Goal: Task Accomplishment & Management: Manage account settings

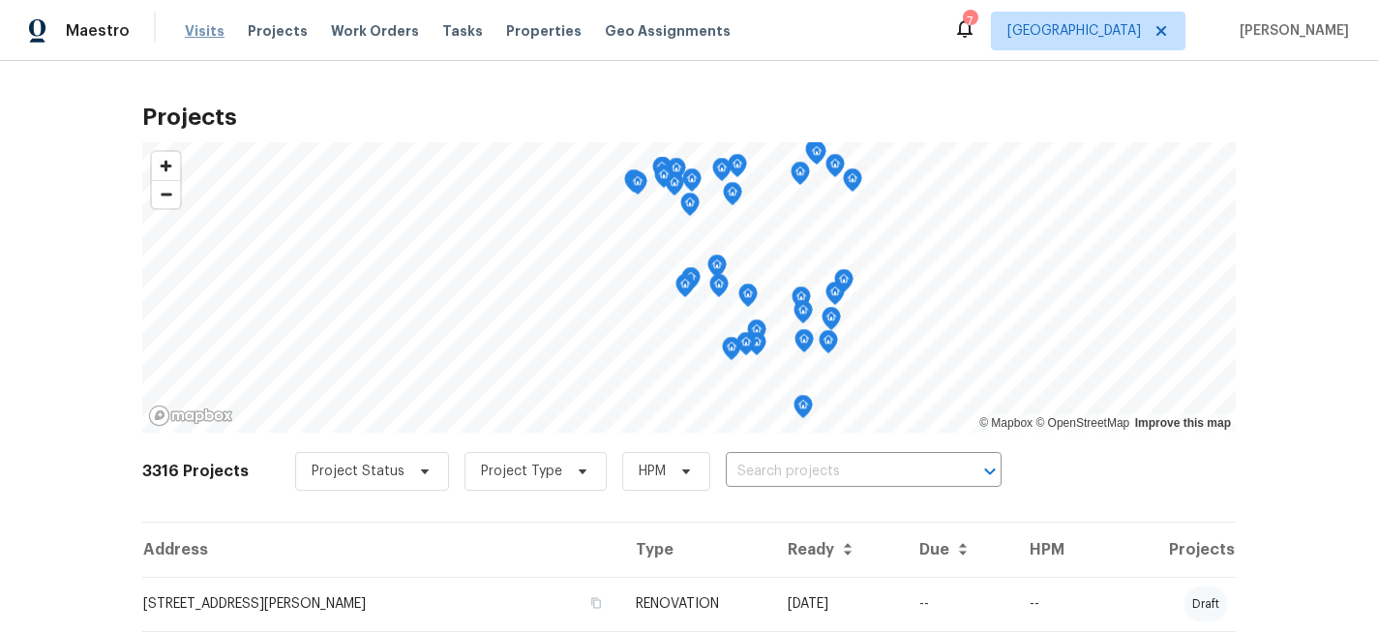
click at [205, 32] on span "Visits" at bounding box center [205, 30] width 40 height 19
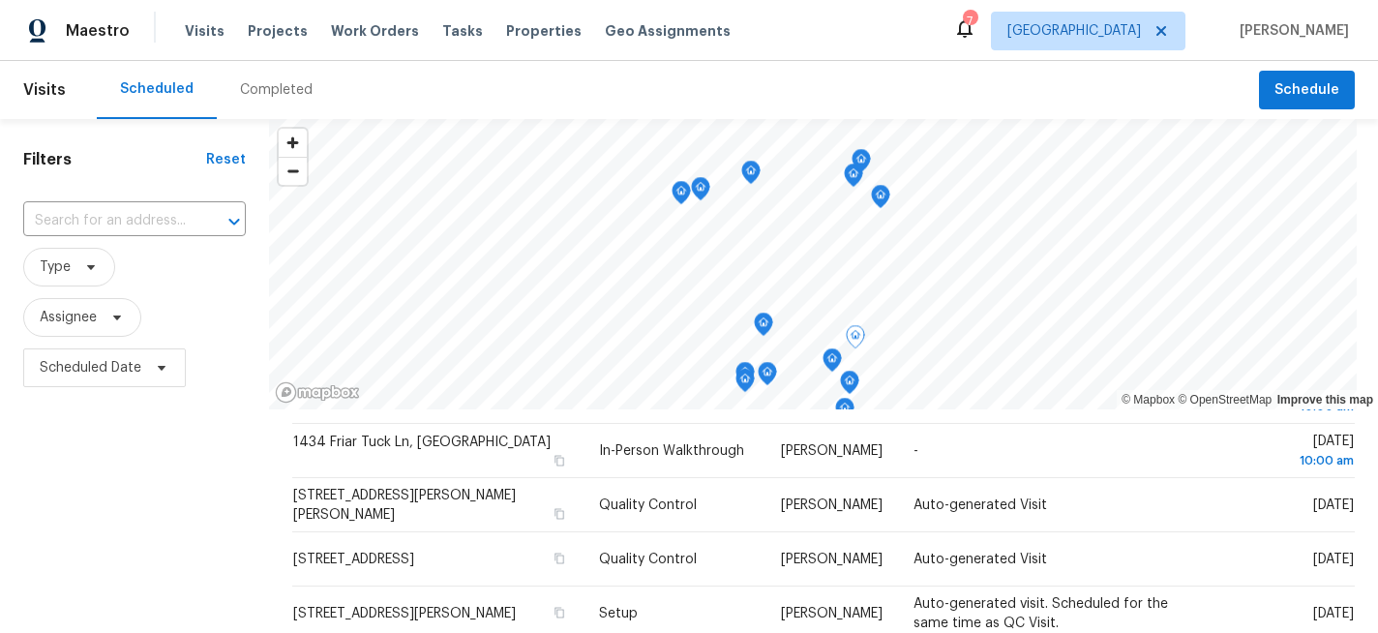
scroll to position [275, 0]
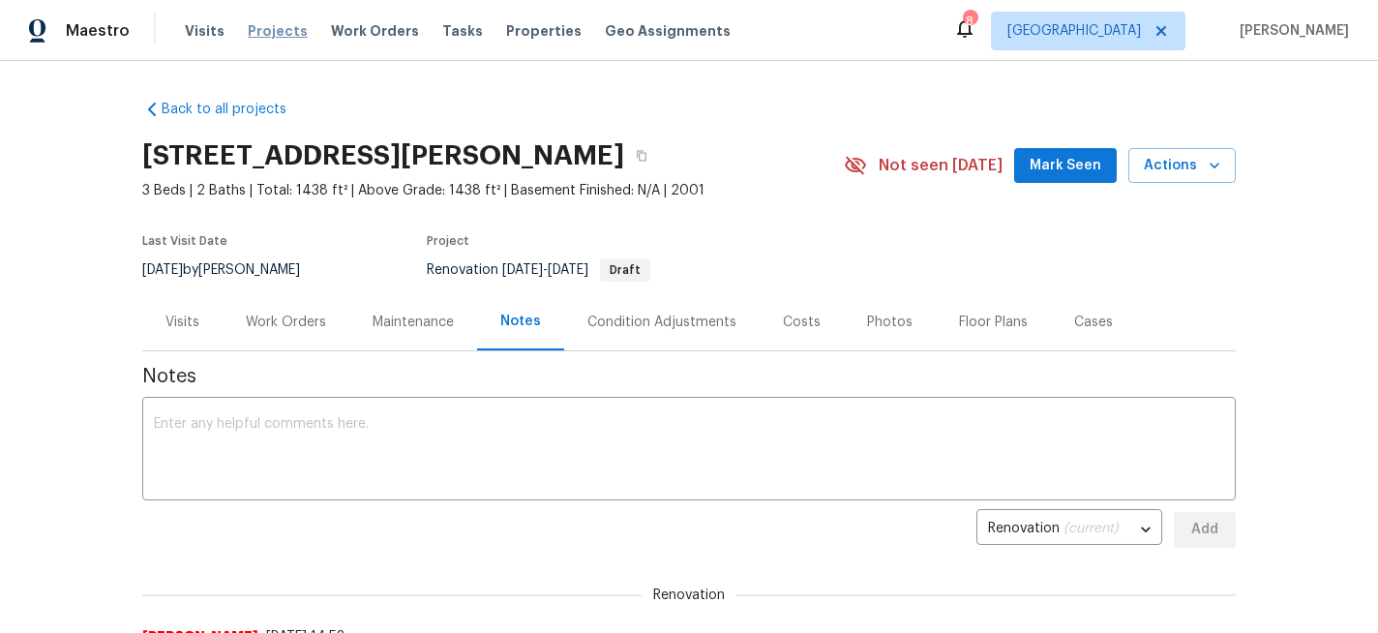
click at [258, 27] on span "Projects" at bounding box center [278, 30] width 60 height 19
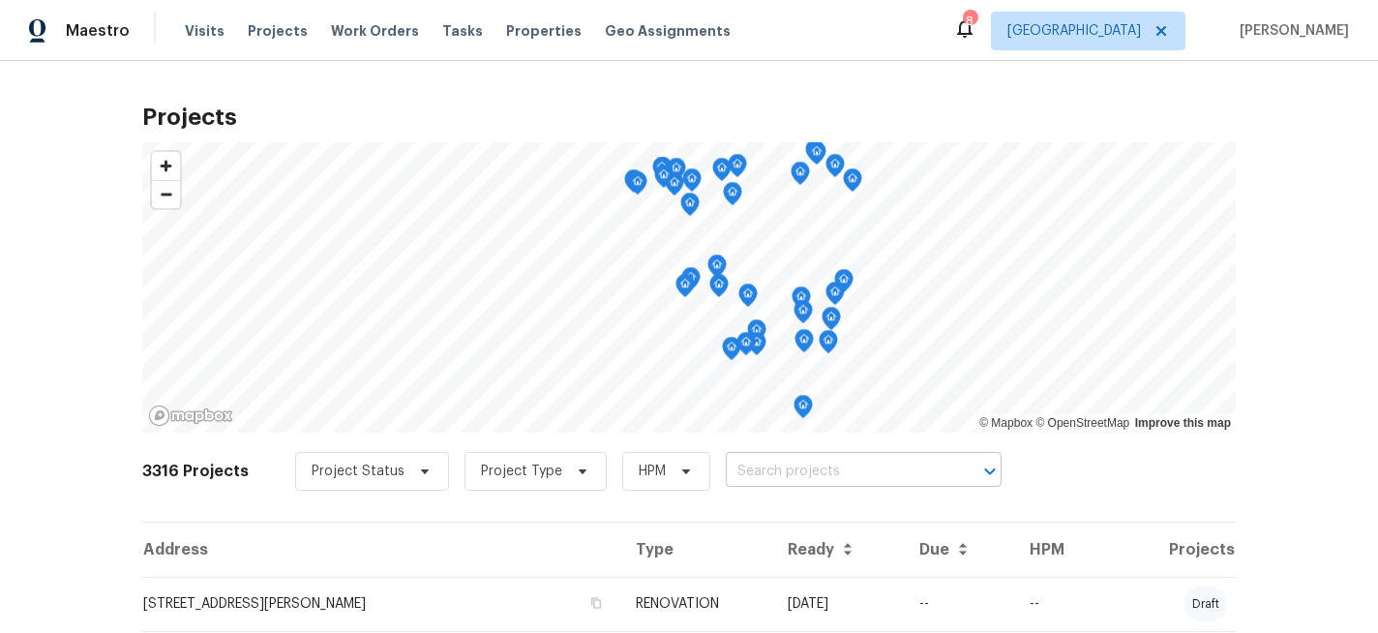
click at [787, 461] on input "text" at bounding box center [837, 472] width 222 height 30
type input "1 mar"
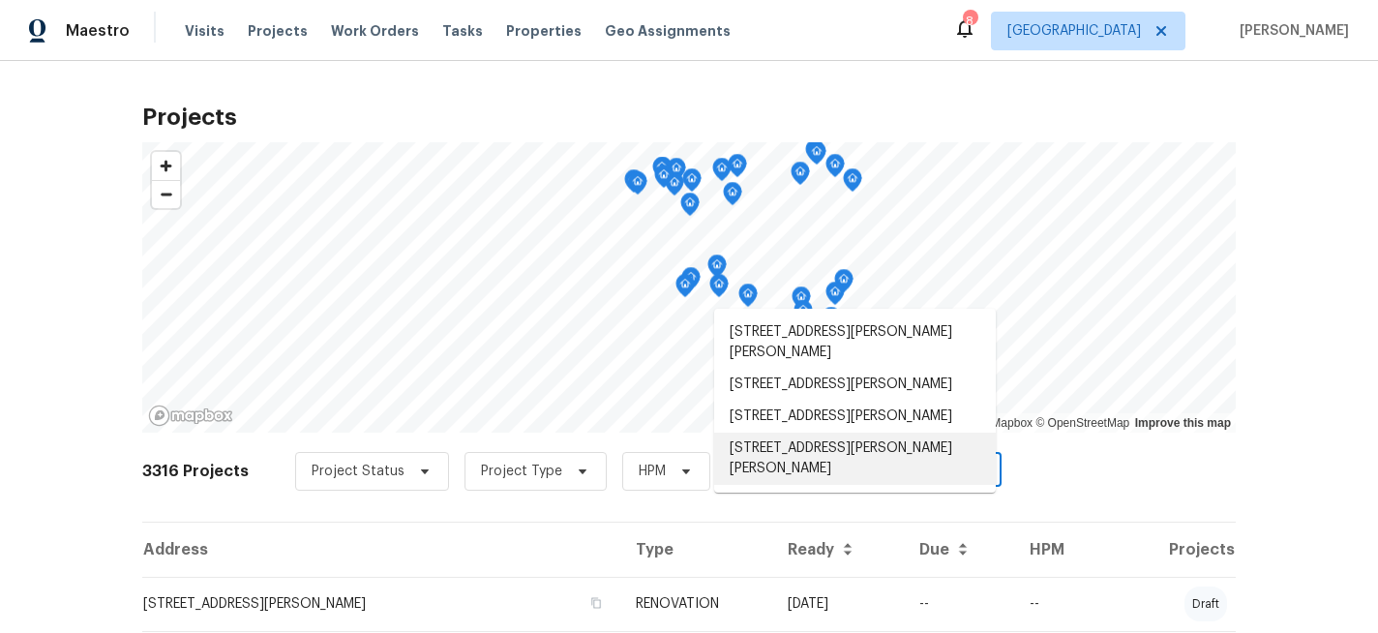
click at [813, 433] on li "[STREET_ADDRESS][PERSON_NAME][PERSON_NAME]" at bounding box center [855, 459] width 282 height 52
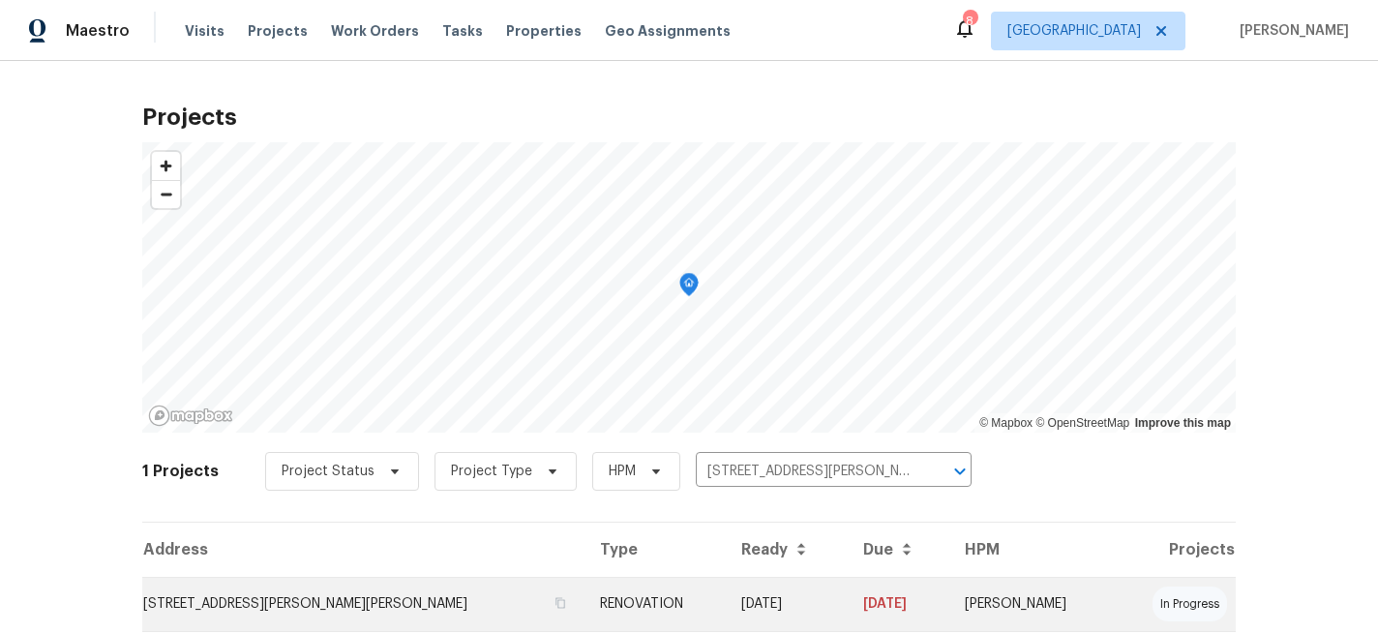
click at [297, 598] on td "[STREET_ADDRESS][PERSON_NAME][PERSON_NAME]" at bounding box center [363, 604] width 442 height 54
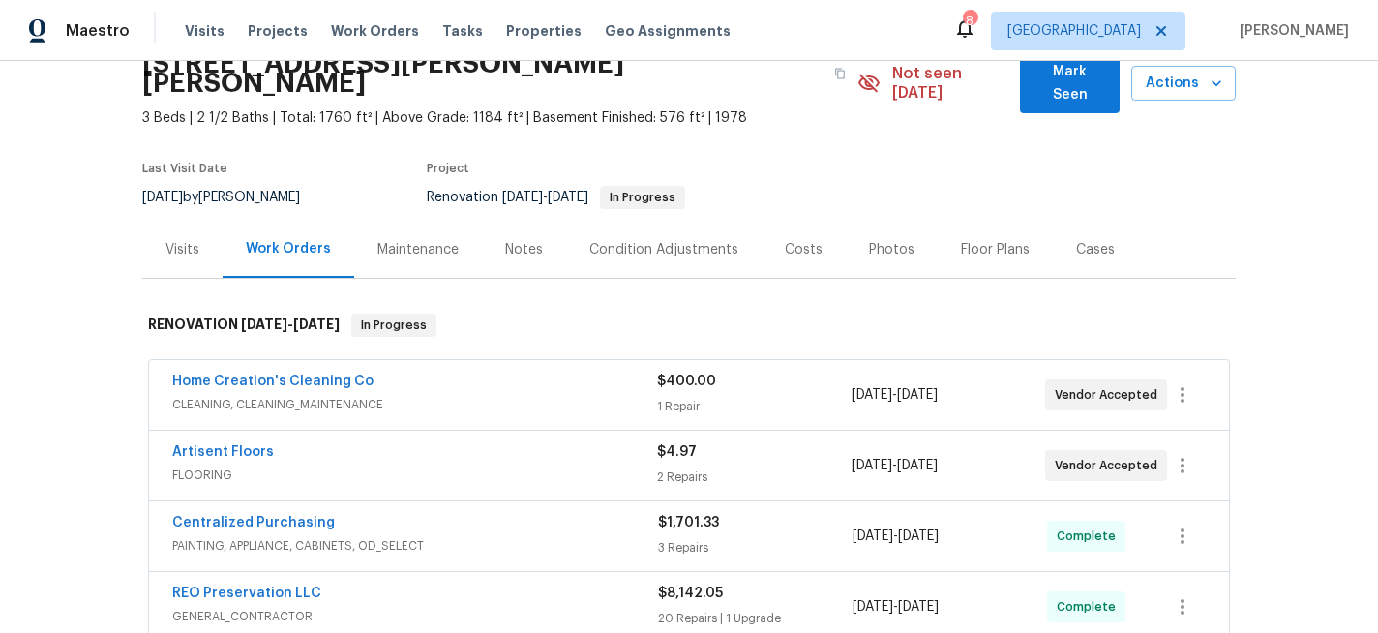
scroll to position [96, 0]
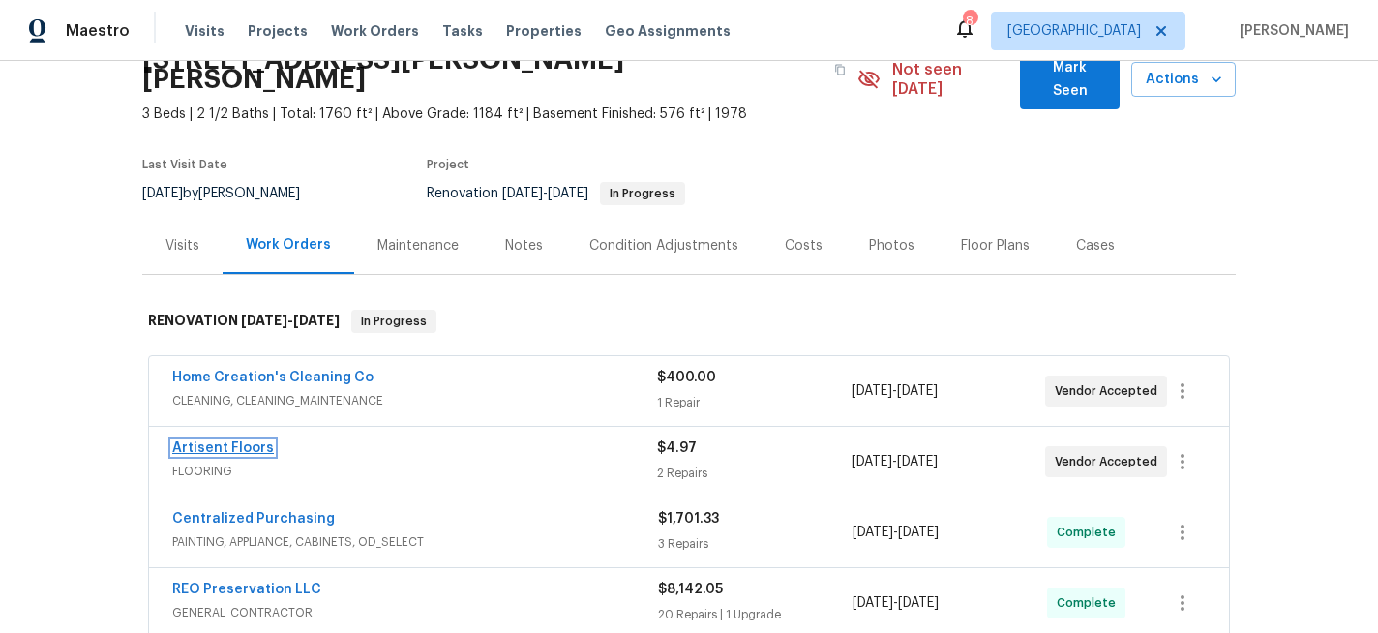
click at [187, 441] on link "Artisent Floors" at bounding box center [223, 448] width 102 height 14
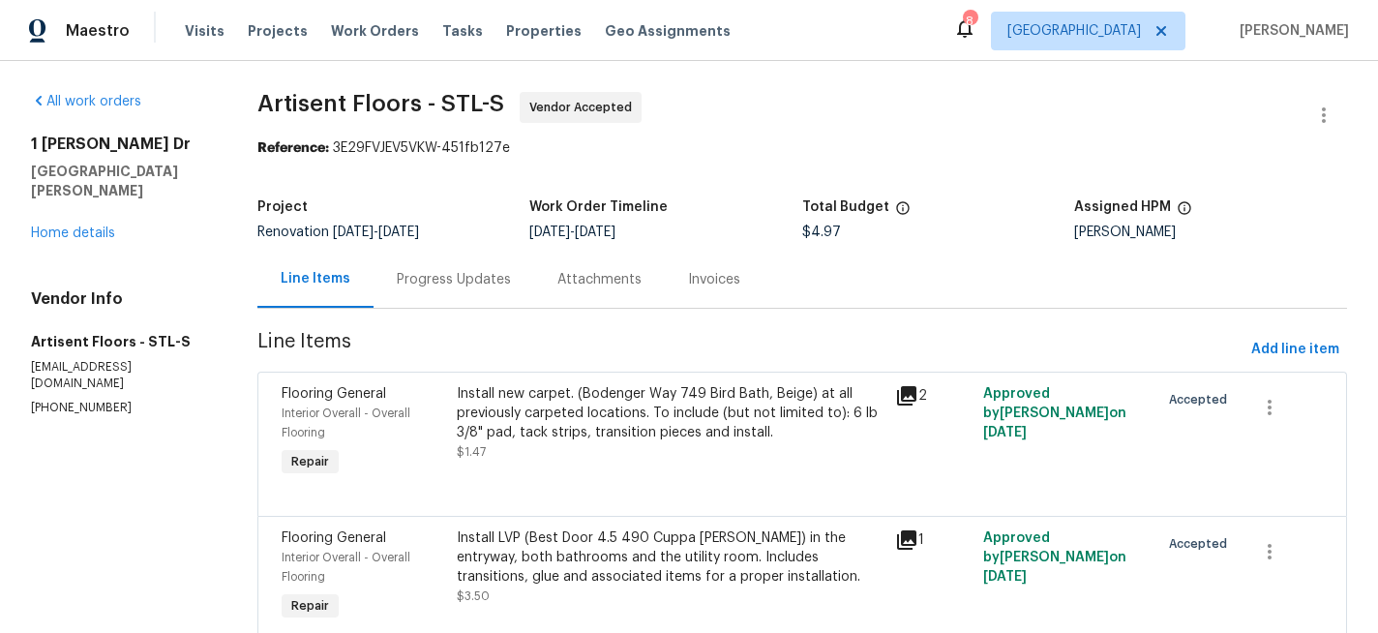
click at [448, 281] on div "Progress Updates" at bounding box center [454, 279] width 114 height 19
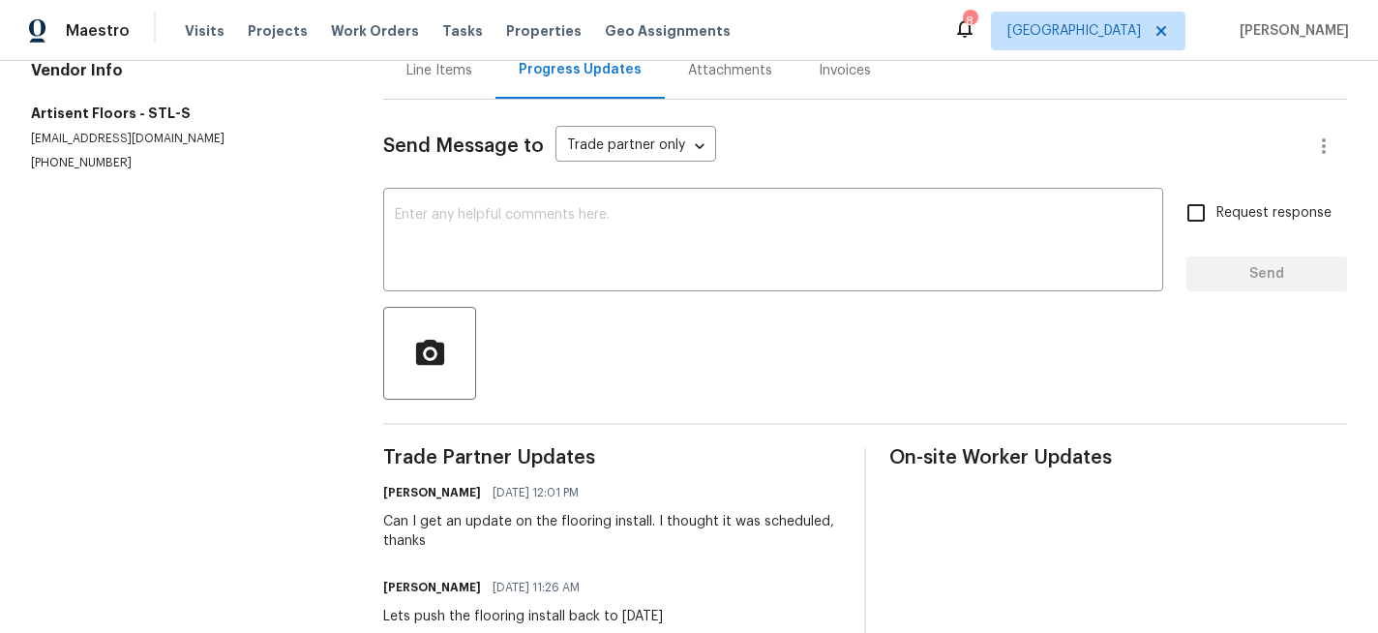
scroll to position [119, 0]
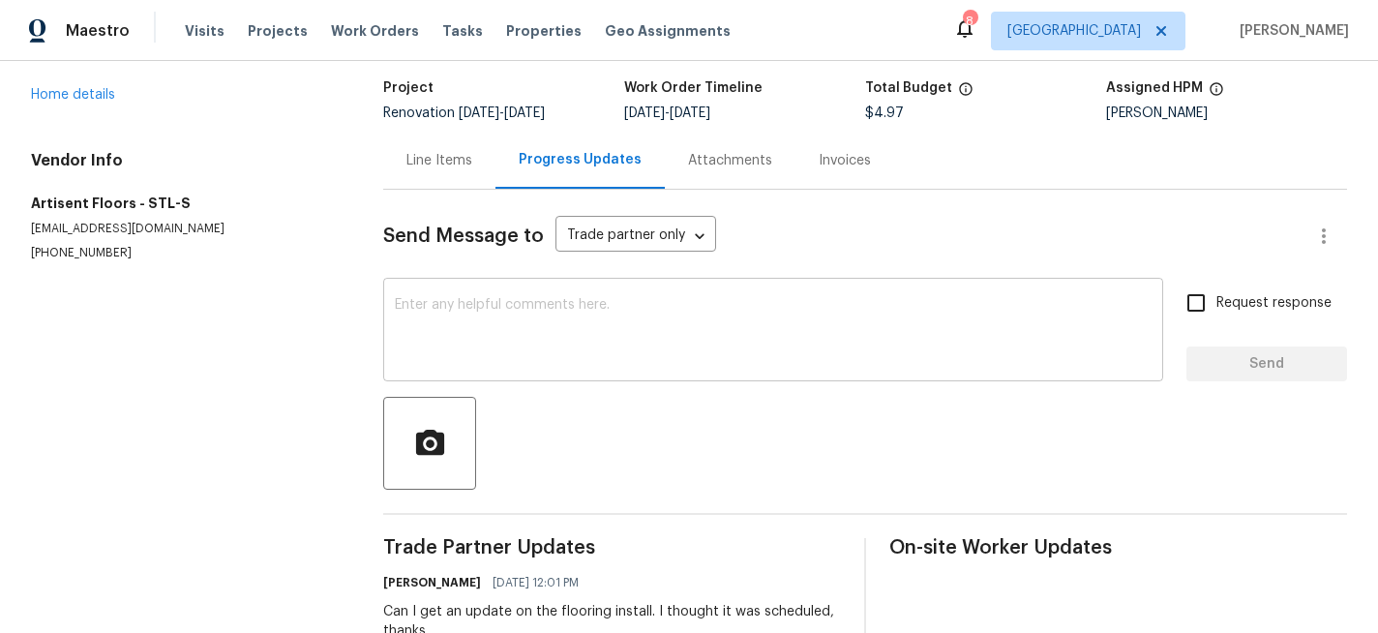
click at [465, 317] on textarea at bounding box center [773, 332] width 757 height 68
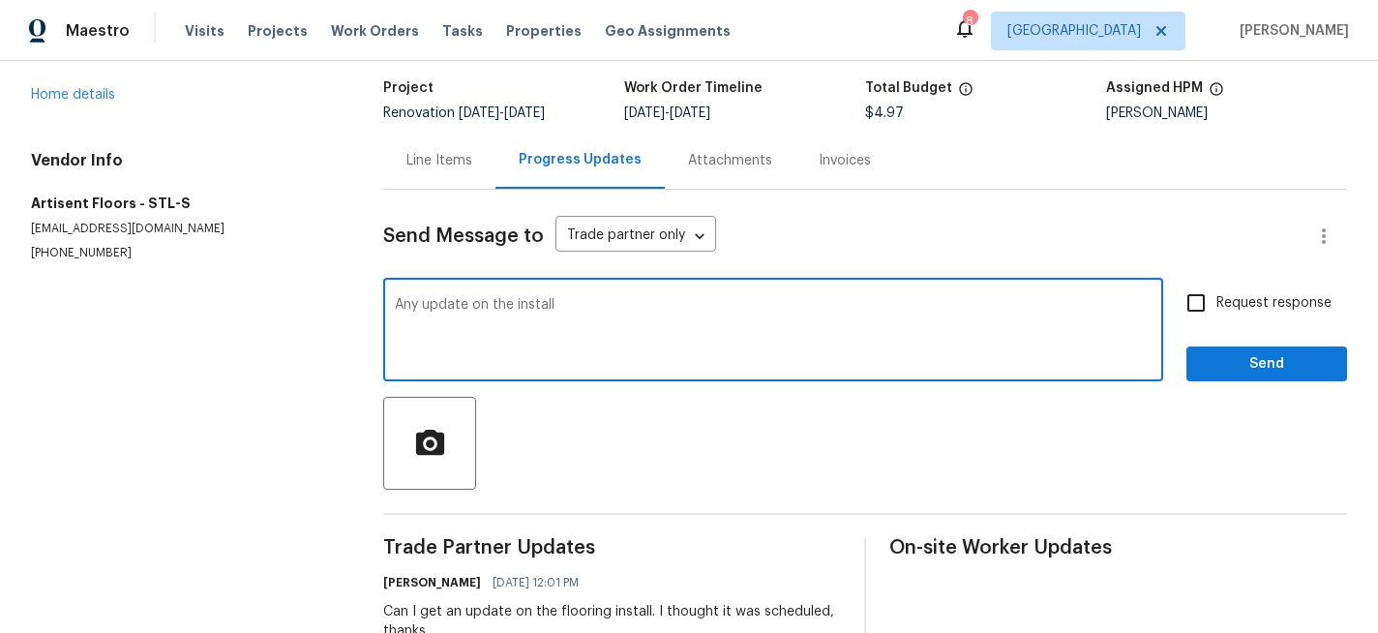
type textarea "Any update on the install"
click at [1203, 300] on input "Request response" at bounding box center [1196, 303] width 41 height 41
checkbox input "true"
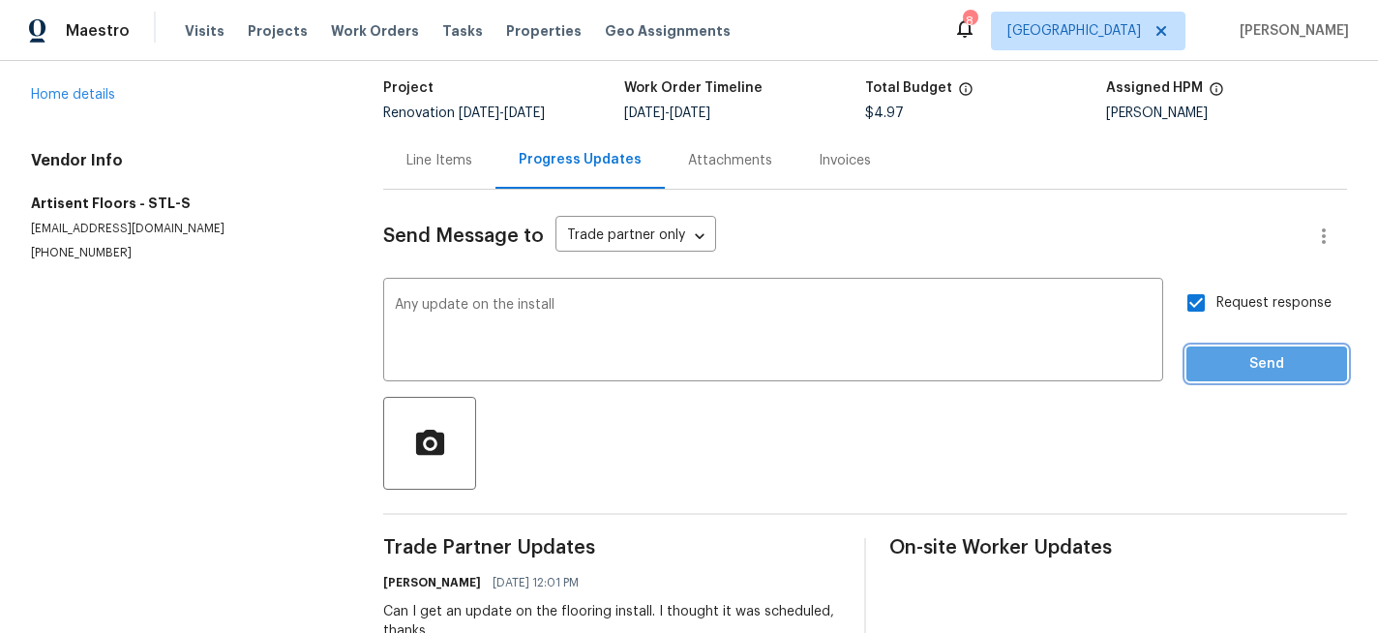
click at [1247, 353] on span "Send" at bounding box center [1267, 364] width 130 height 24
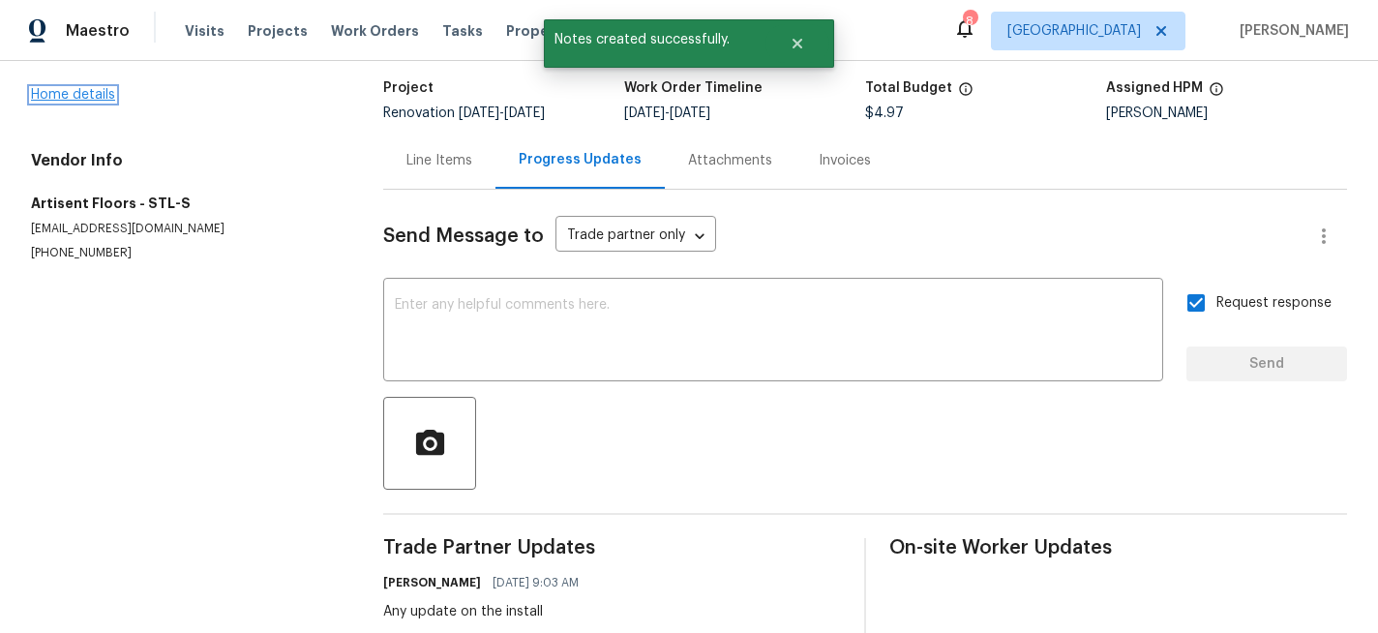
click at [78, 97] on link "Home details" at bounding box center [73, 95] width 84 height 14
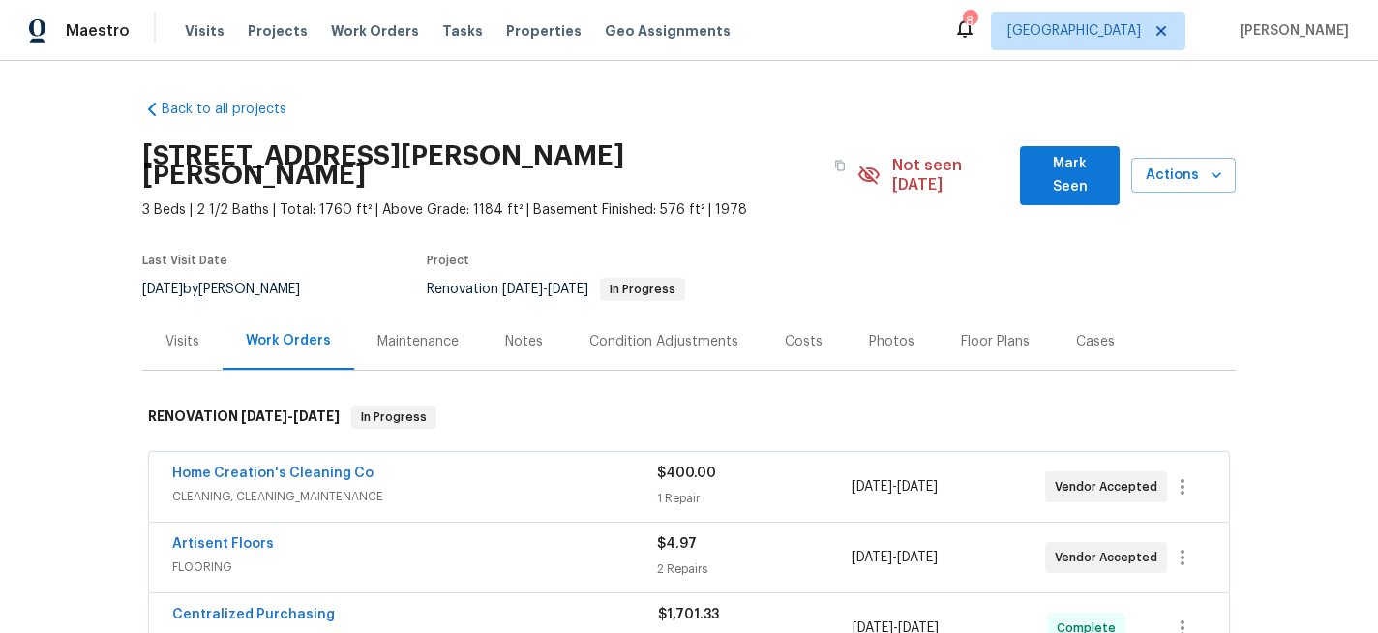
click at [526, 332] on div "Notes" at bounding box center [524, 341] width 38 height 19
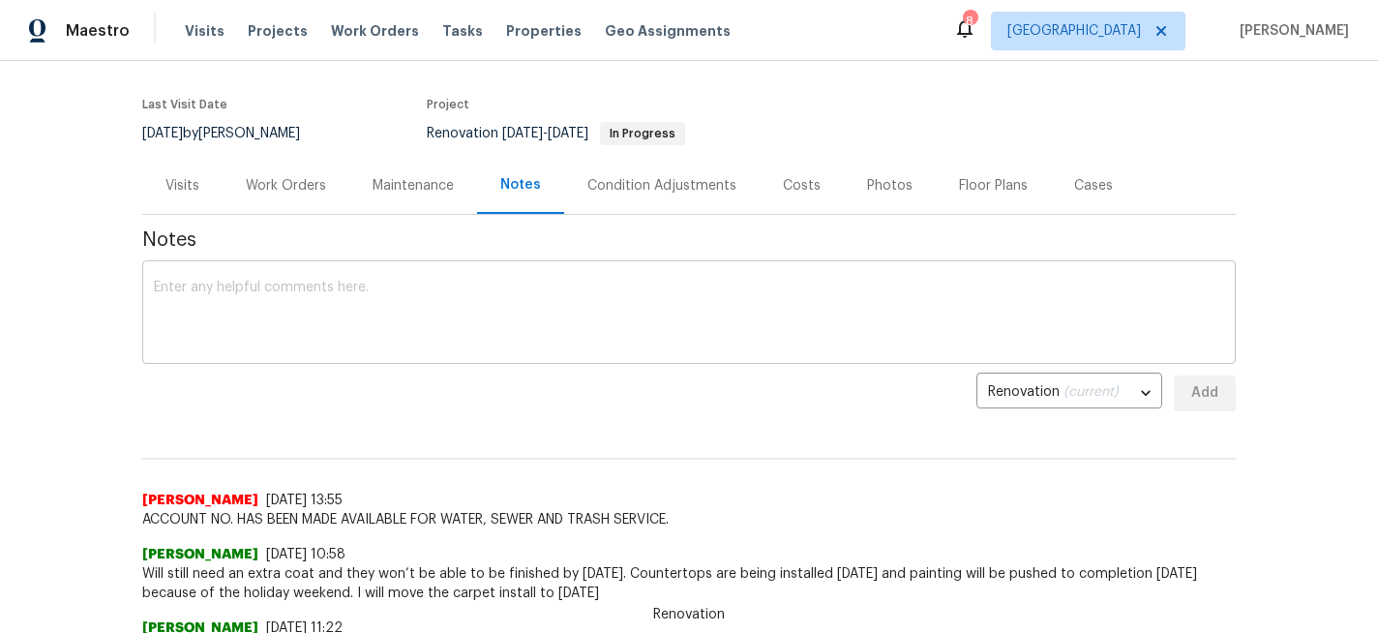
scroll to position [163, 0]
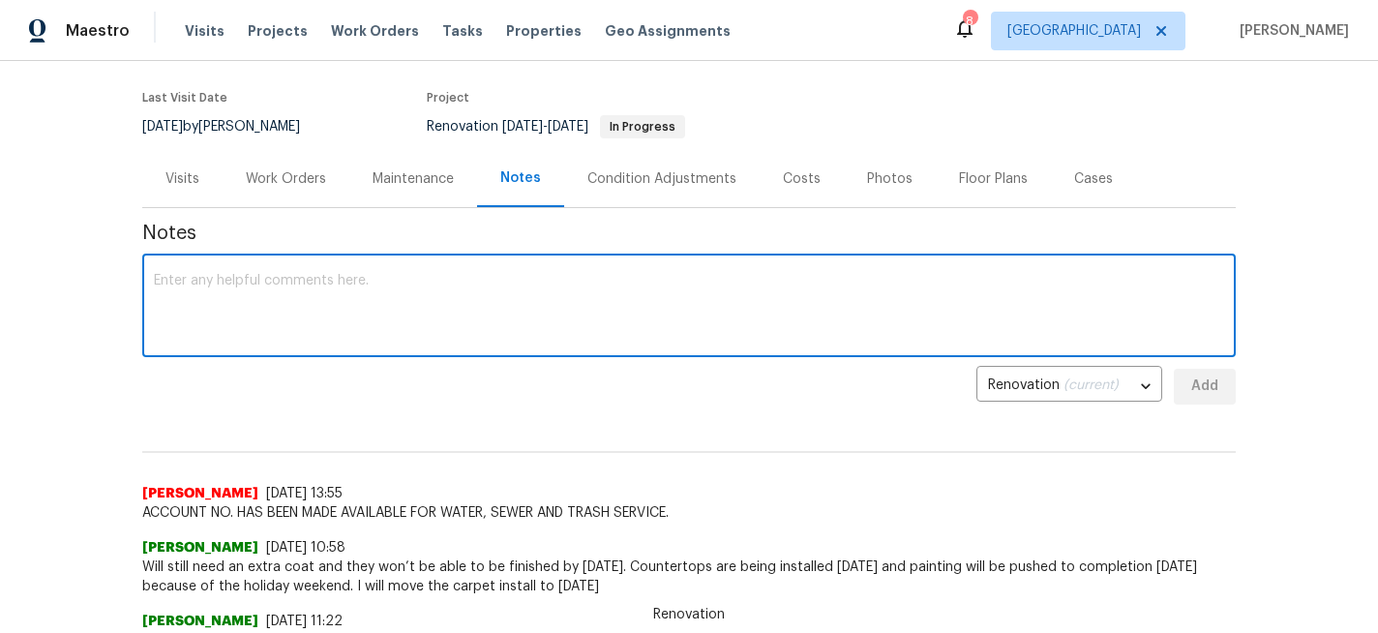
click at [194, 274] on textarea at bounding box center [689, 308] width 1070 height 68
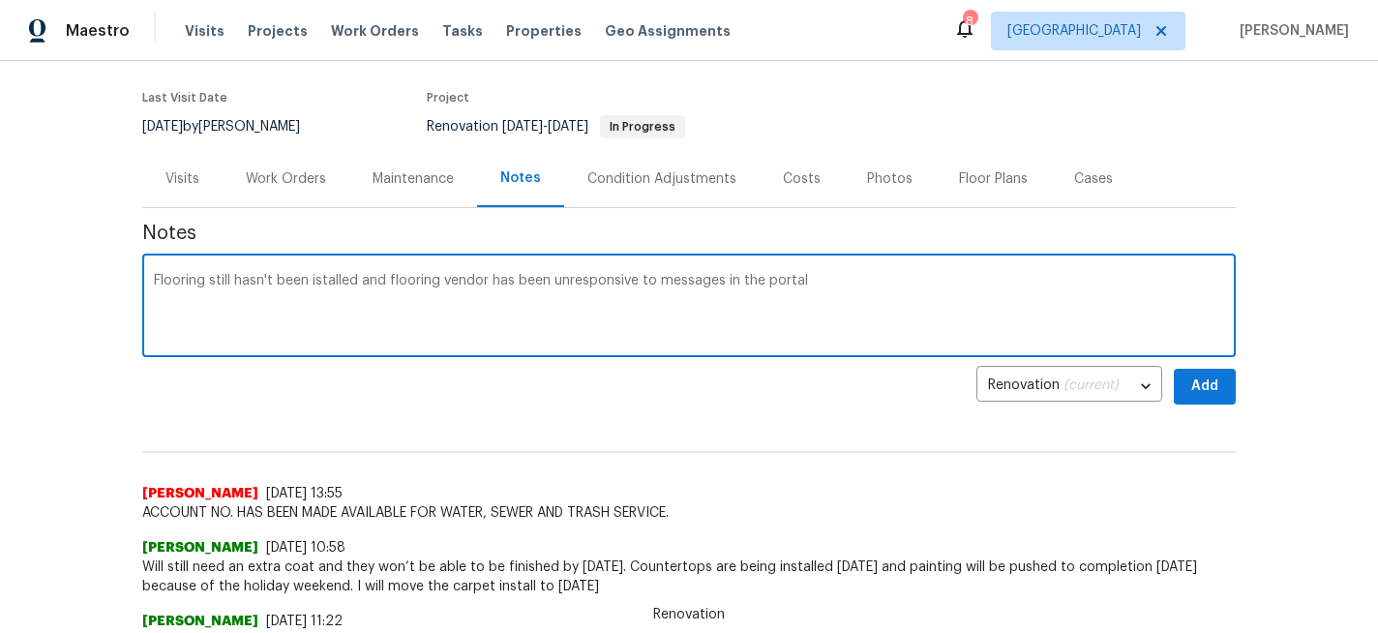
click at [315, 274] on textarea "Flooring still hasn't been istalled and flooring vendor has been unresponsive t…" at bounding box center [689, 308] width 1070 height 68
click at [843, 274] on textarea "Flooring still hasn't been installed and flooring vendor has been unresponsive …" at bounding box center [689, 308] width 1070 height 68
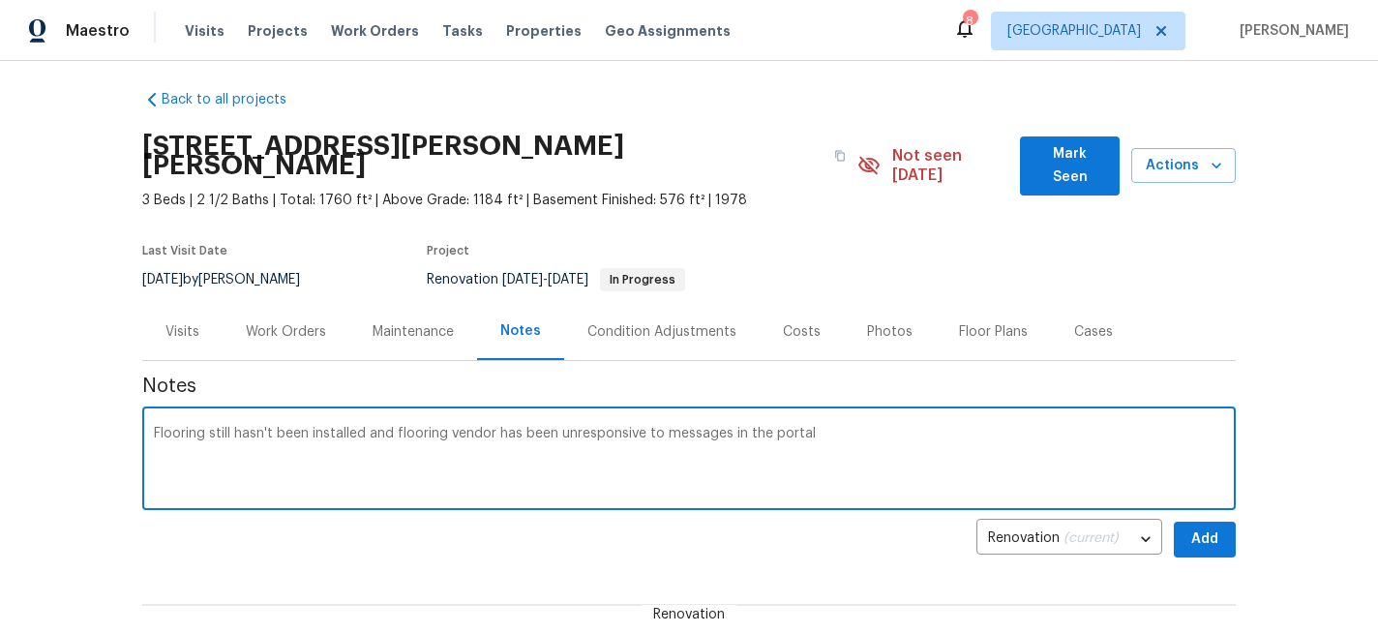
scroll to position [0, 0]
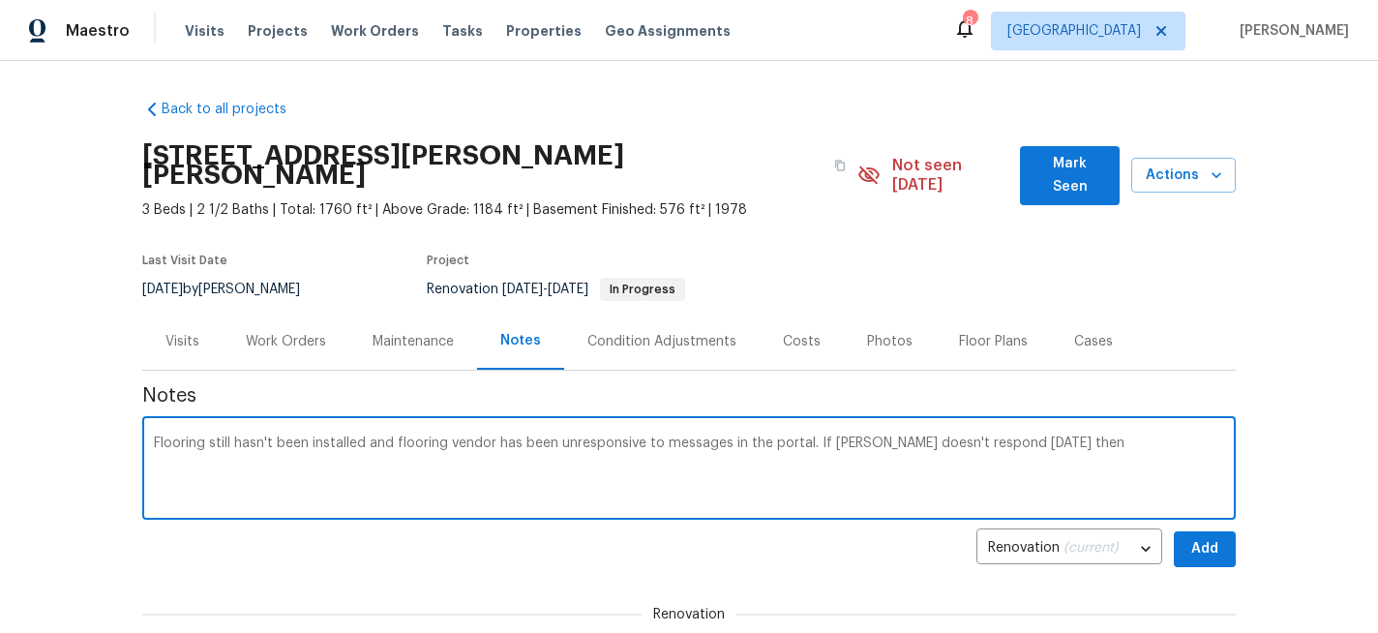
click at [365, 436] on textarea "Flooring still hasn't been installed and flooring vendor has been unresponsive …" at bounding box center [689, 470] width 1070 height 68
click at [406, 439] on textarea "Flooring still hasn't been installed (scheduled for Tuesday and then pushed to …" at bounding box center [689, 470] width 1070 height 68
type textarea "Flooring still hasn't been installed (scheduled for Tuesday and then pushed to …"
click at [1191, 537] on span "Add" at bounding box center [1204, 549] width 31 height 24
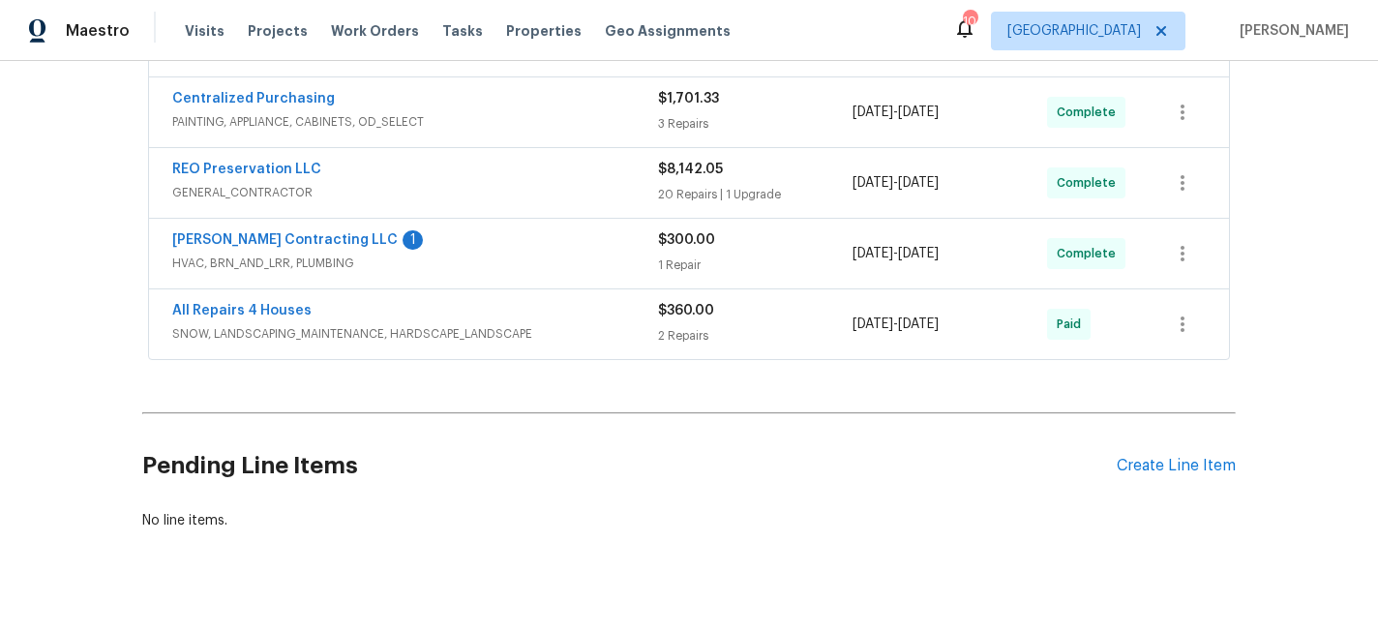
scroll to position [525, 0]
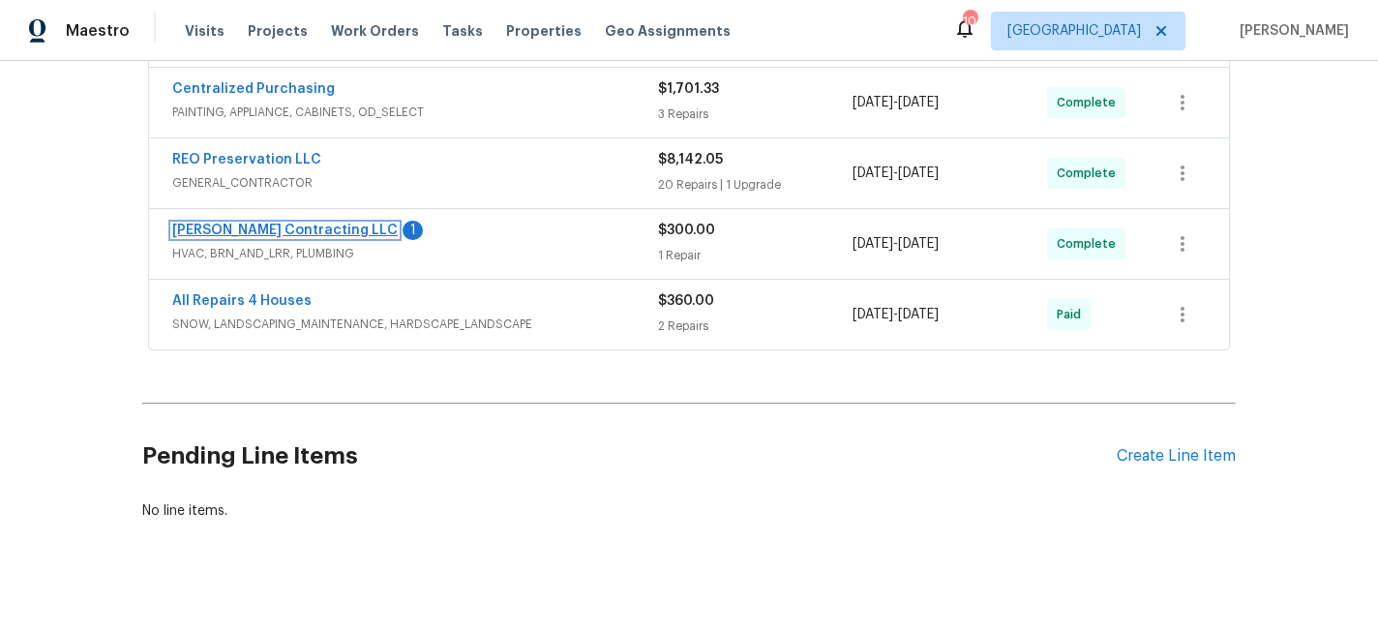
click at [274, 224] on link "Loftin Contracting LLC" at bounding box center [284, 231] width 225 height 14
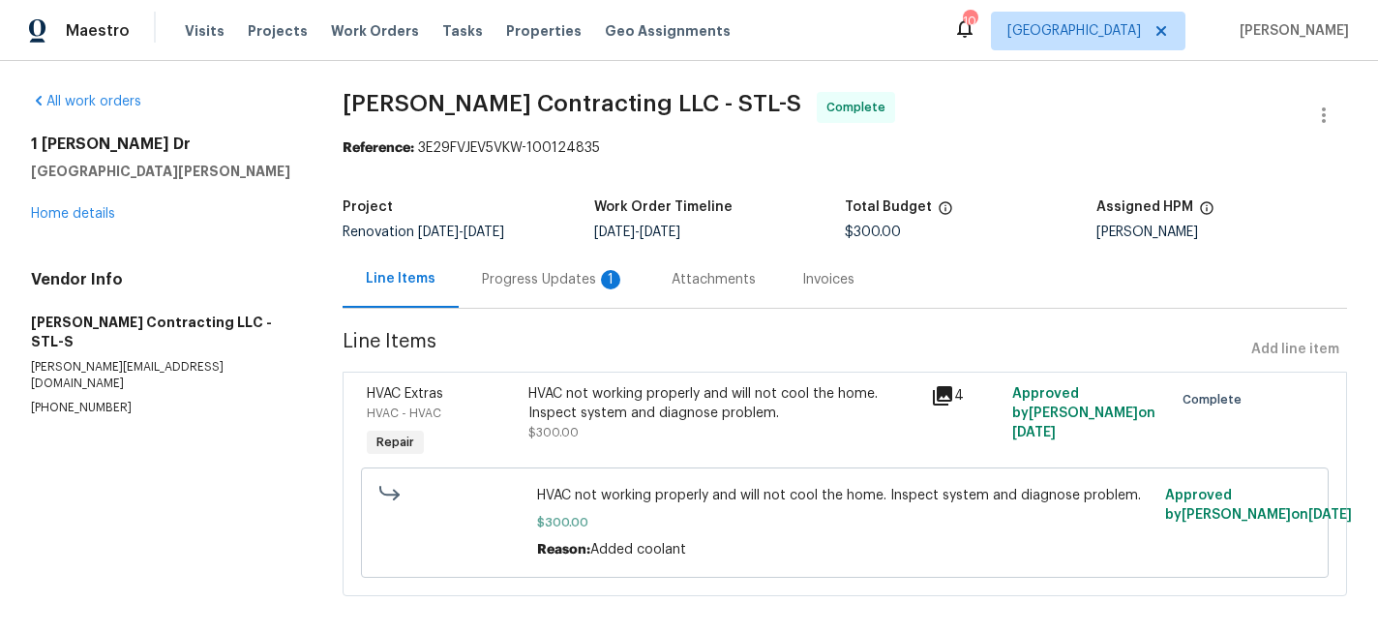
click at [529, 273] on div "Progress Updates 1" at bounding box center [553, 279] width 143 height 19
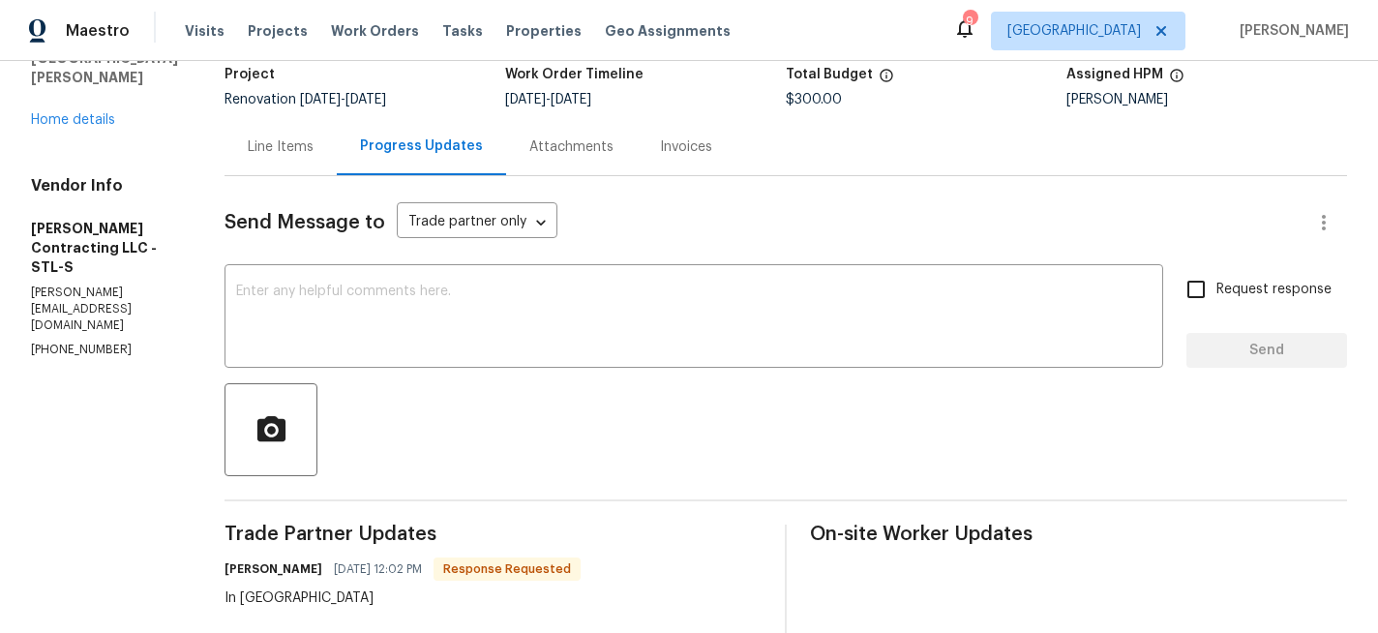
scroll to position [128, 0]
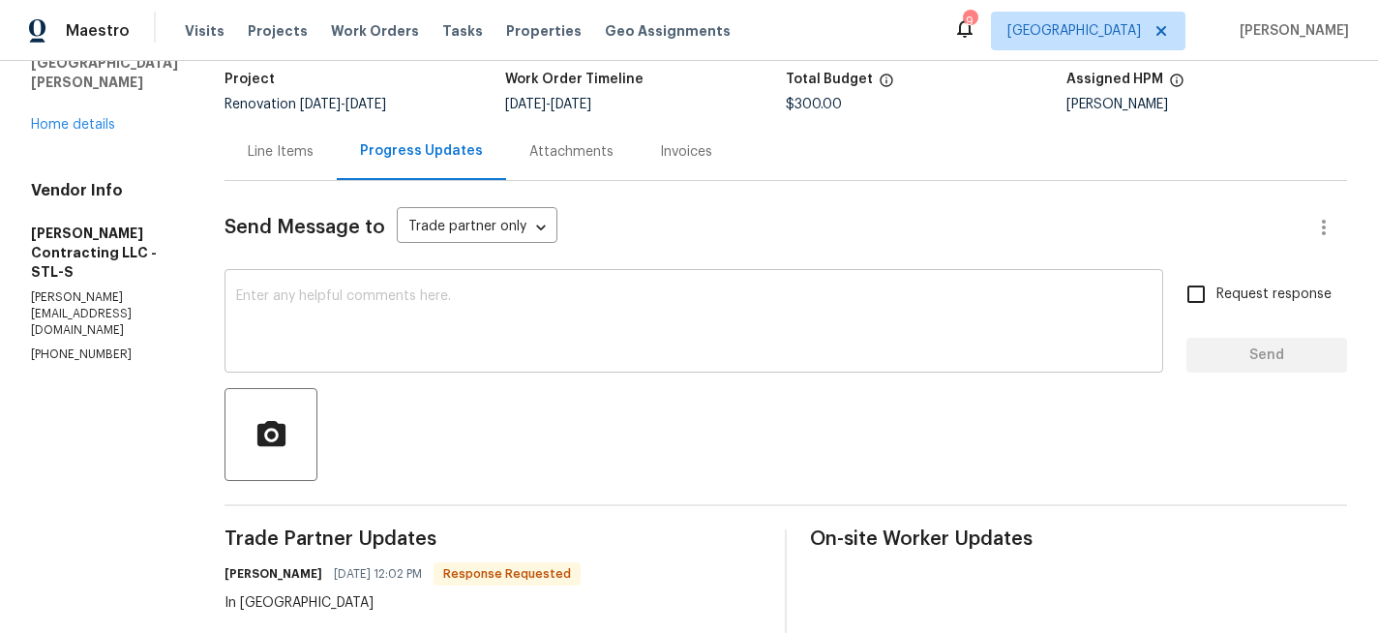
click at [369, 279] on div "x ​" at bounding box center [693, 323] width 939 height 99
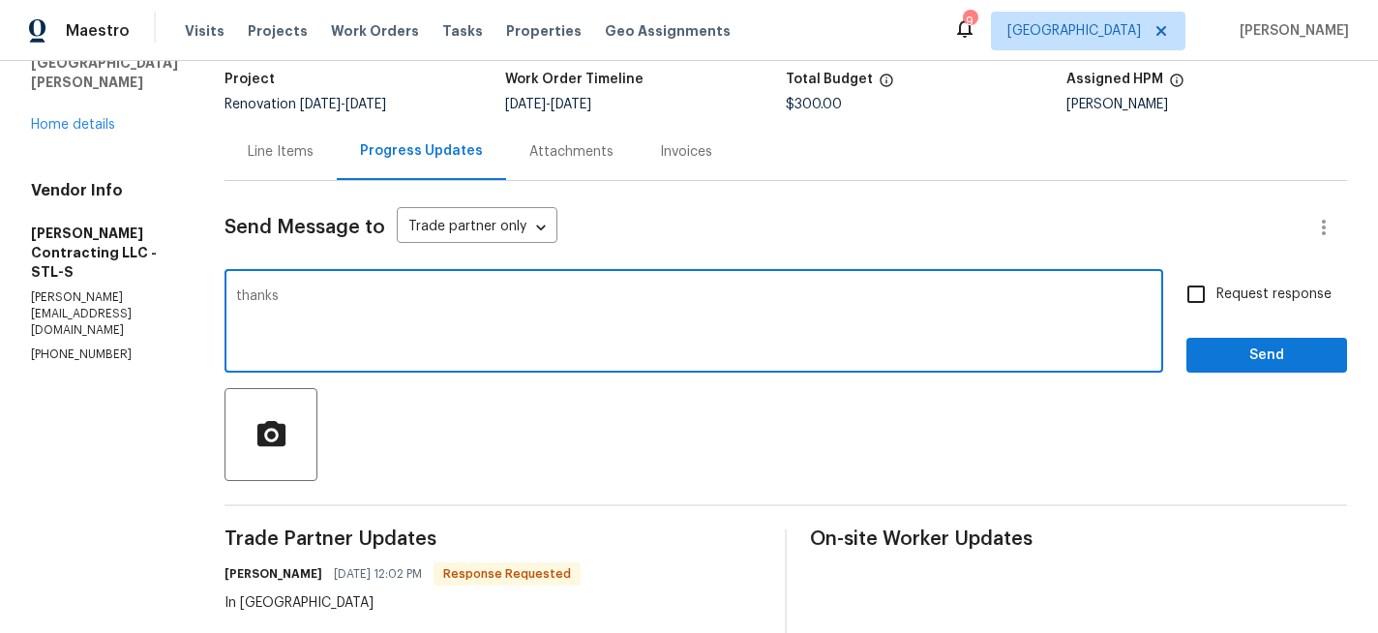
type textarea "thanks"
click at [1250, 336] on div "Request response Send" at bounding box center [1266, 323] width 161 height 99
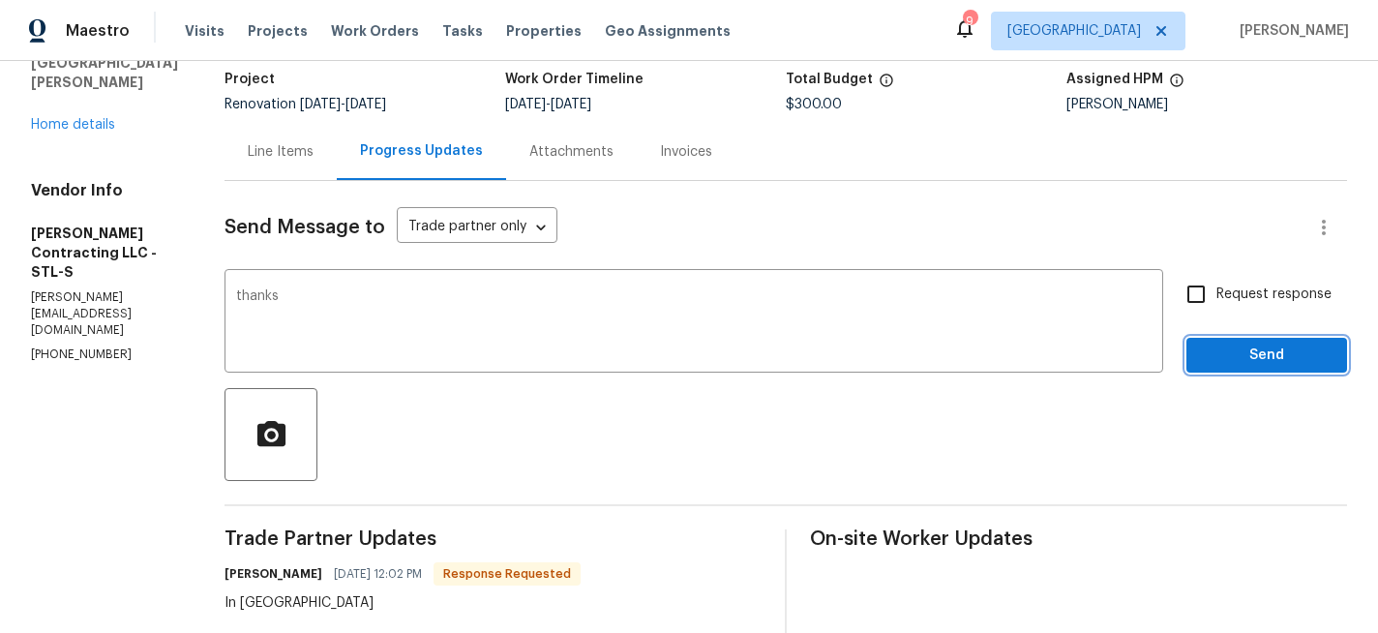
click at [1257, 344] on span "Send" at bounding box center [1267, 356] width 130 height 24
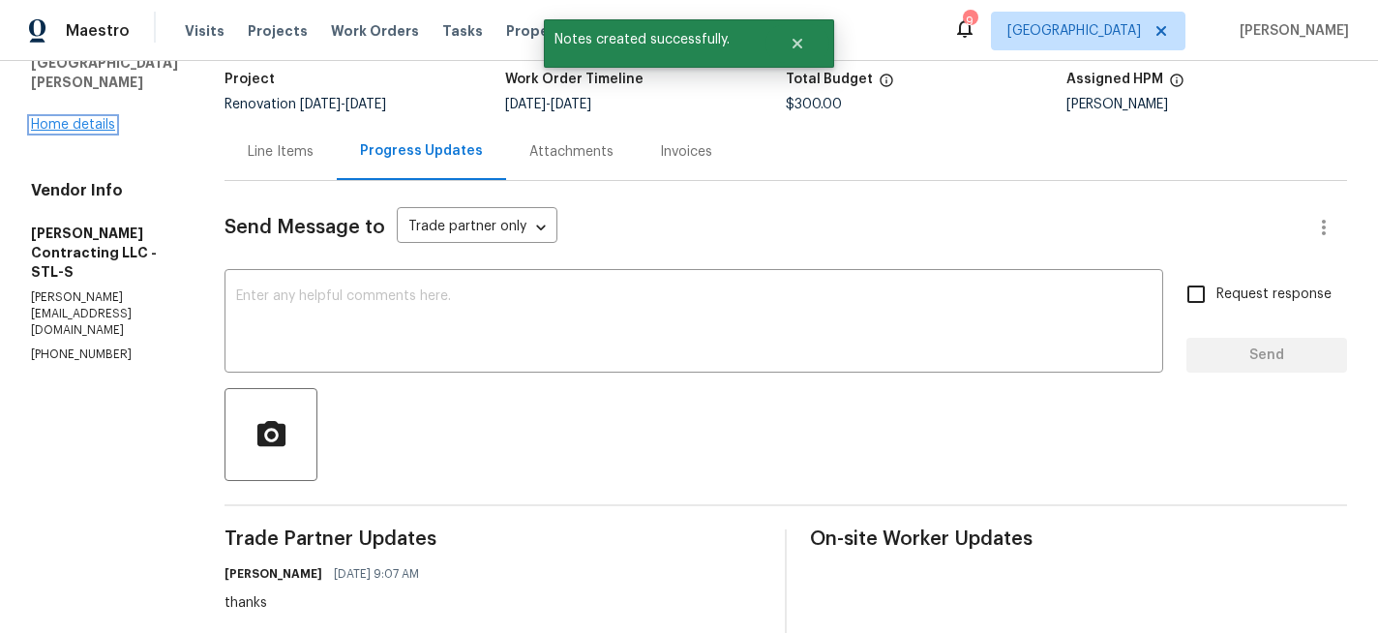
click at [69, 118] on link "Home details" at bounding box center [73, 125] width 84 height 14
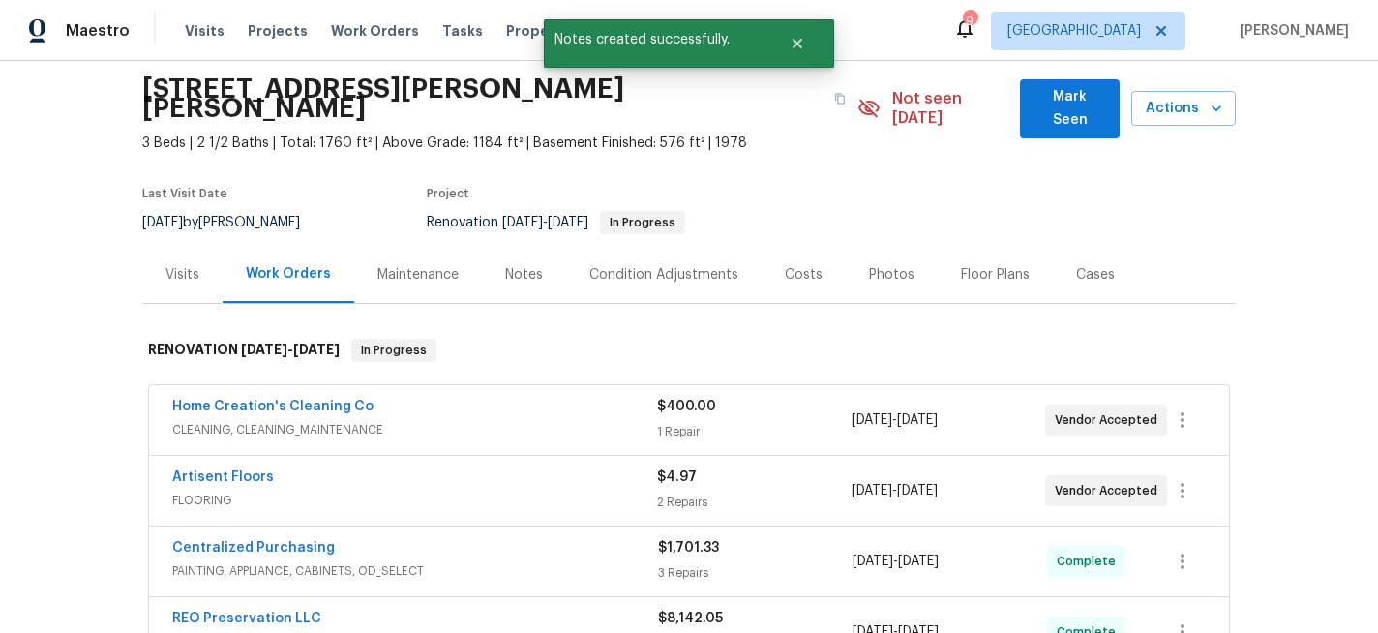
scroll to position [75, 0]
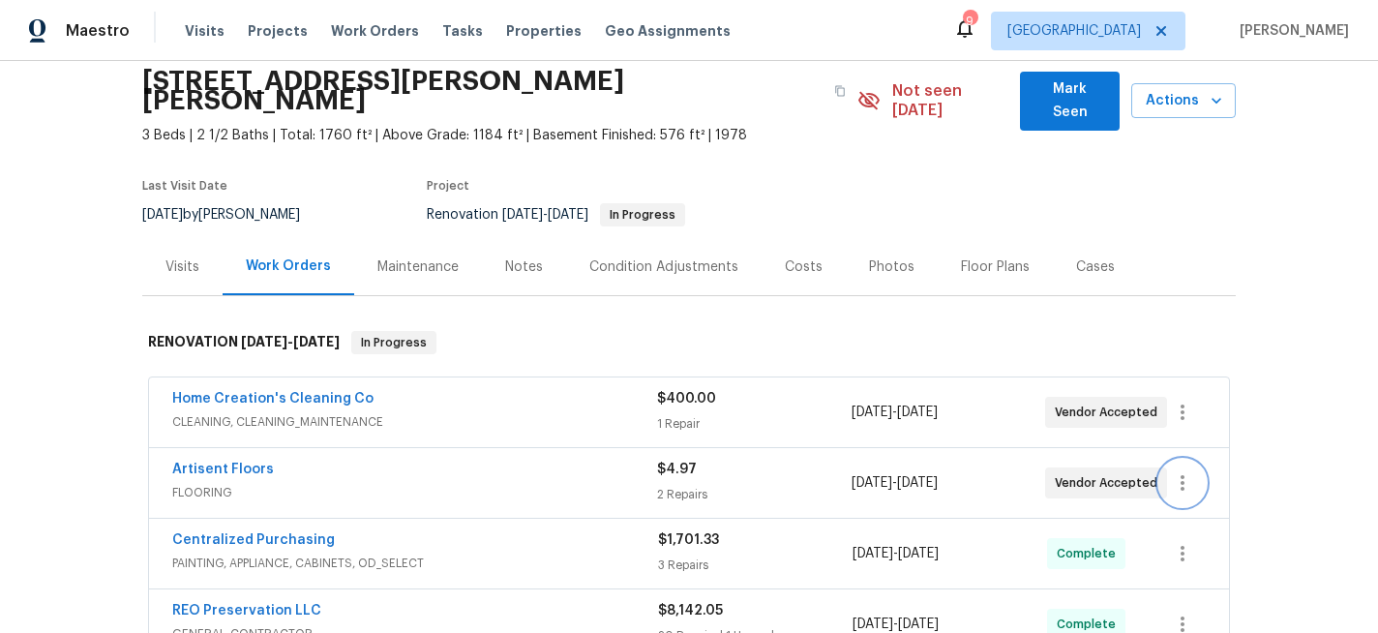
click at [1179, 471] on icon "button" at bounding box center [1182, 482] width 23 height 23
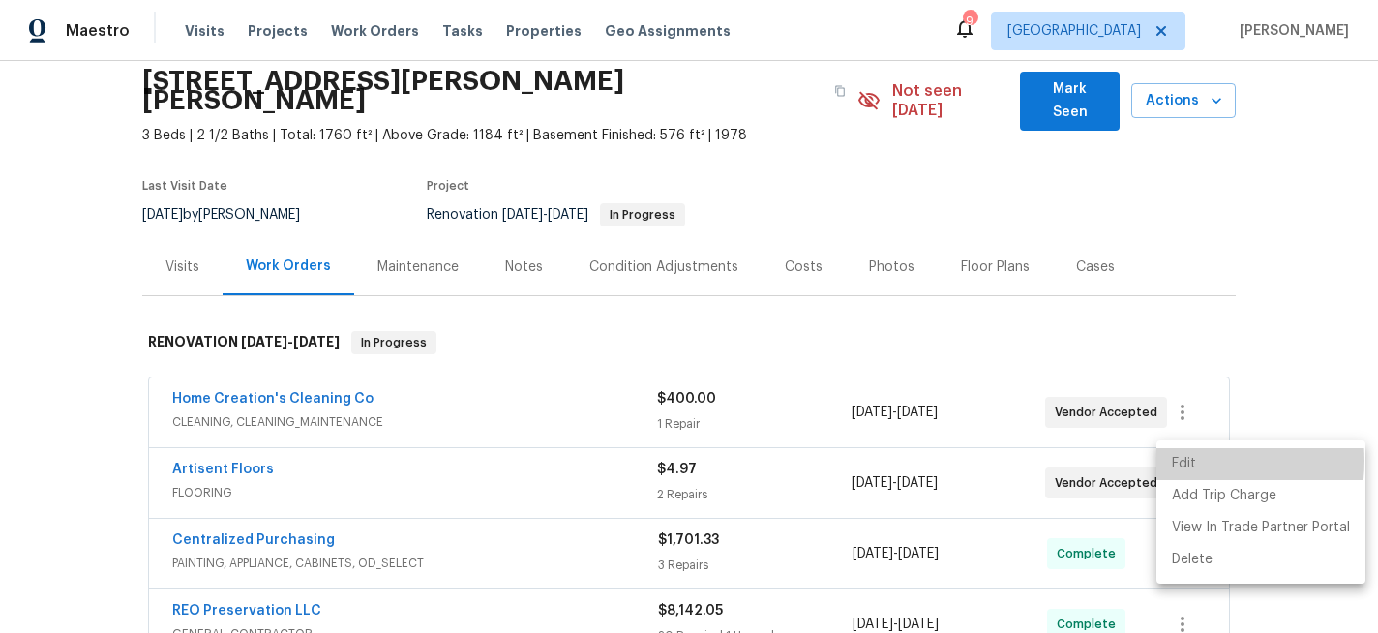
click at [1179, 461] on li "Edit" at bounding box center [1260, 464] width 209 height 32
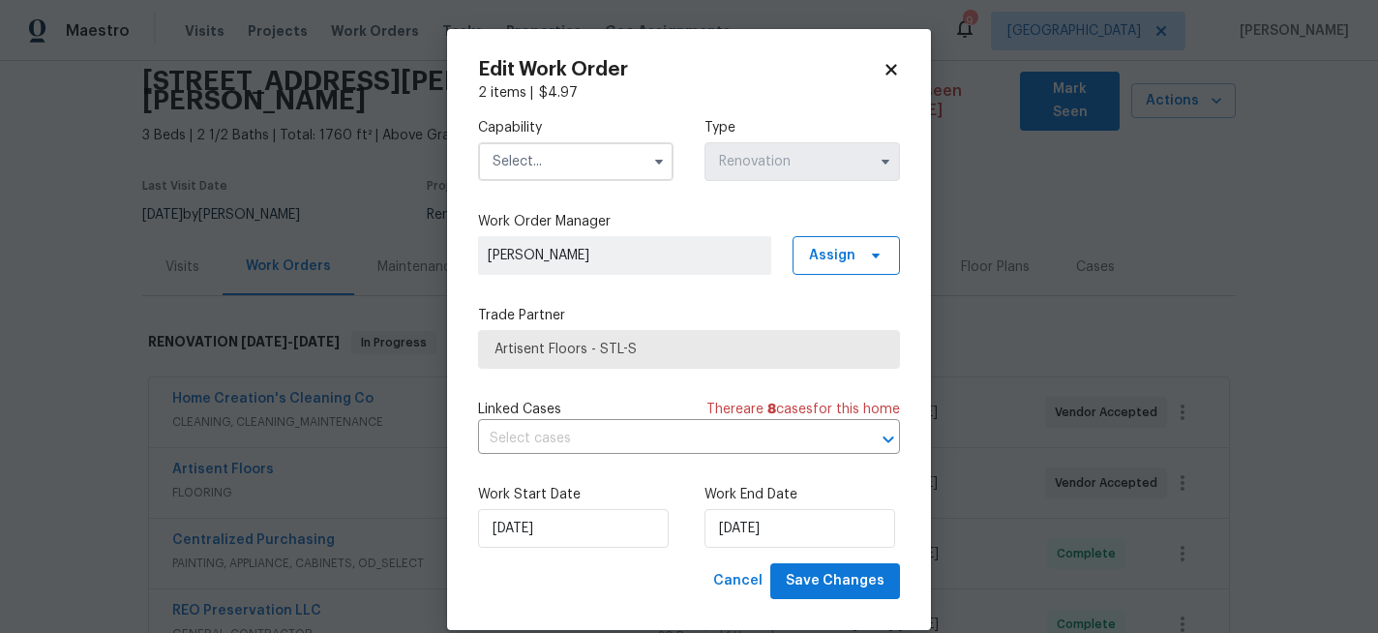
click at [556, 160] on input "text" at bounding box center [575, 161] width 195 height 39
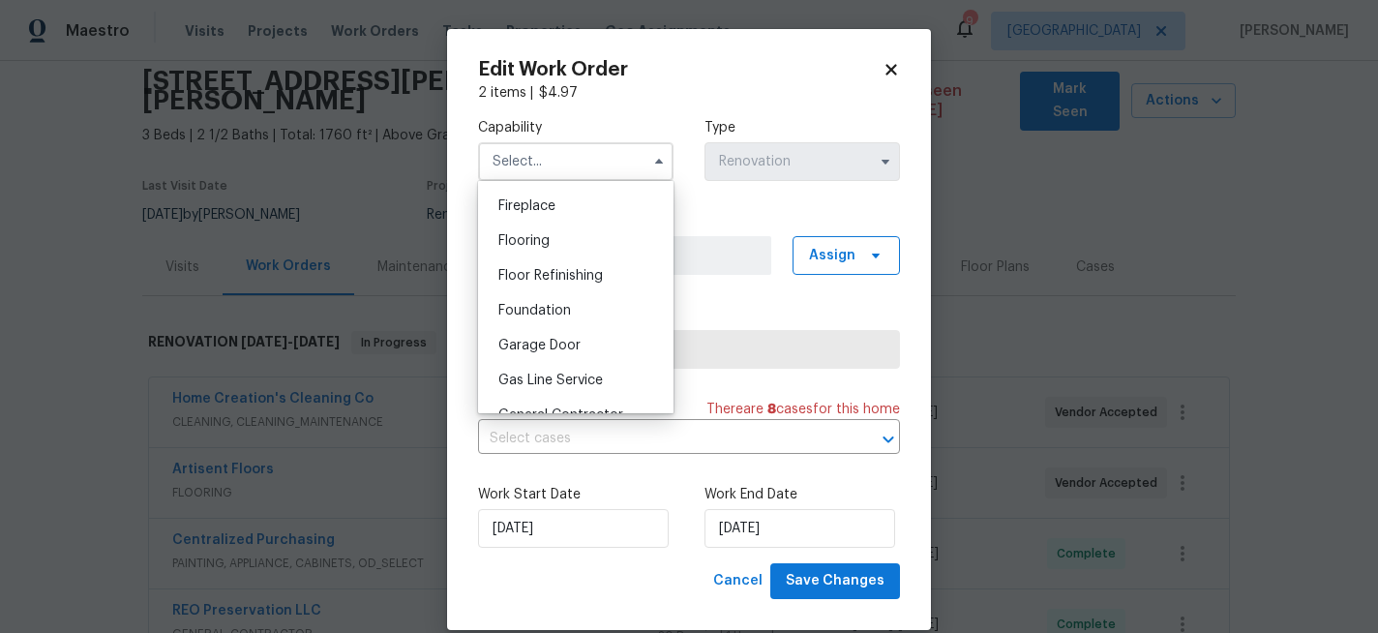
scroll to position [714, 0]
click at [556, 239] on div "Flooring" at bounding box center [576, 240] width 186 height 35
type input "Flooring"
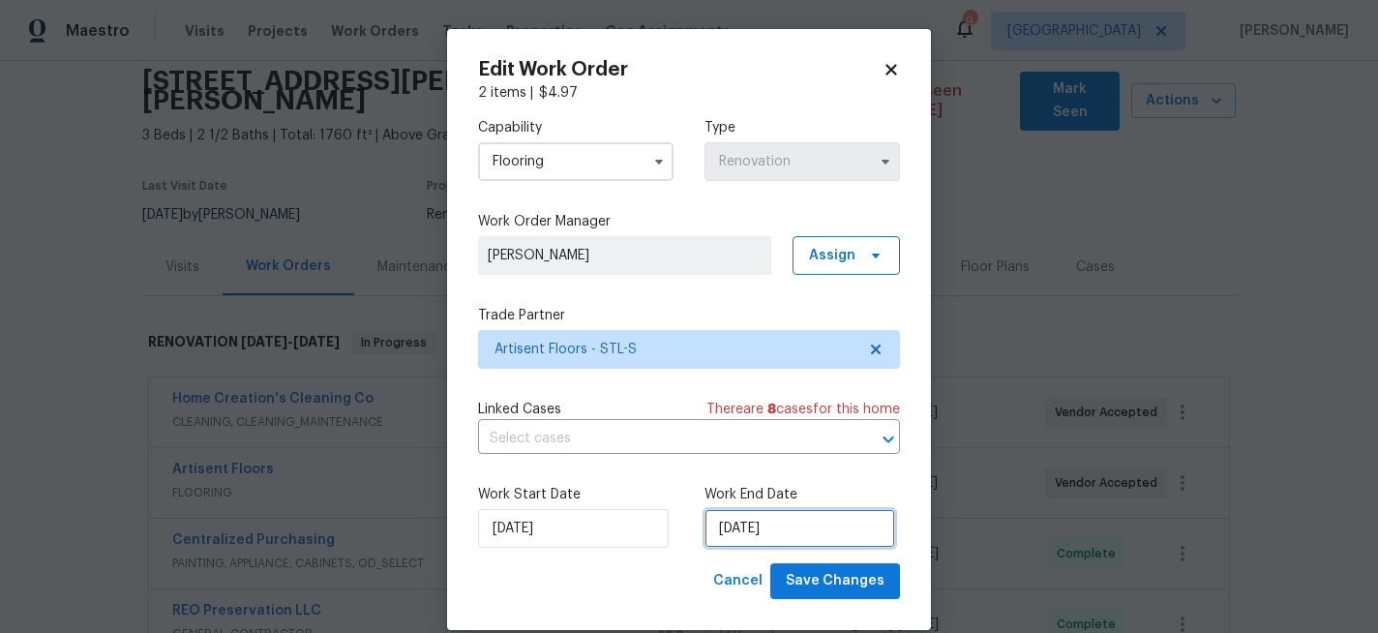
click at [809, 539] on input "9/2/2025" at bounding box center [799, 528] width 191 height 39
select select "8"
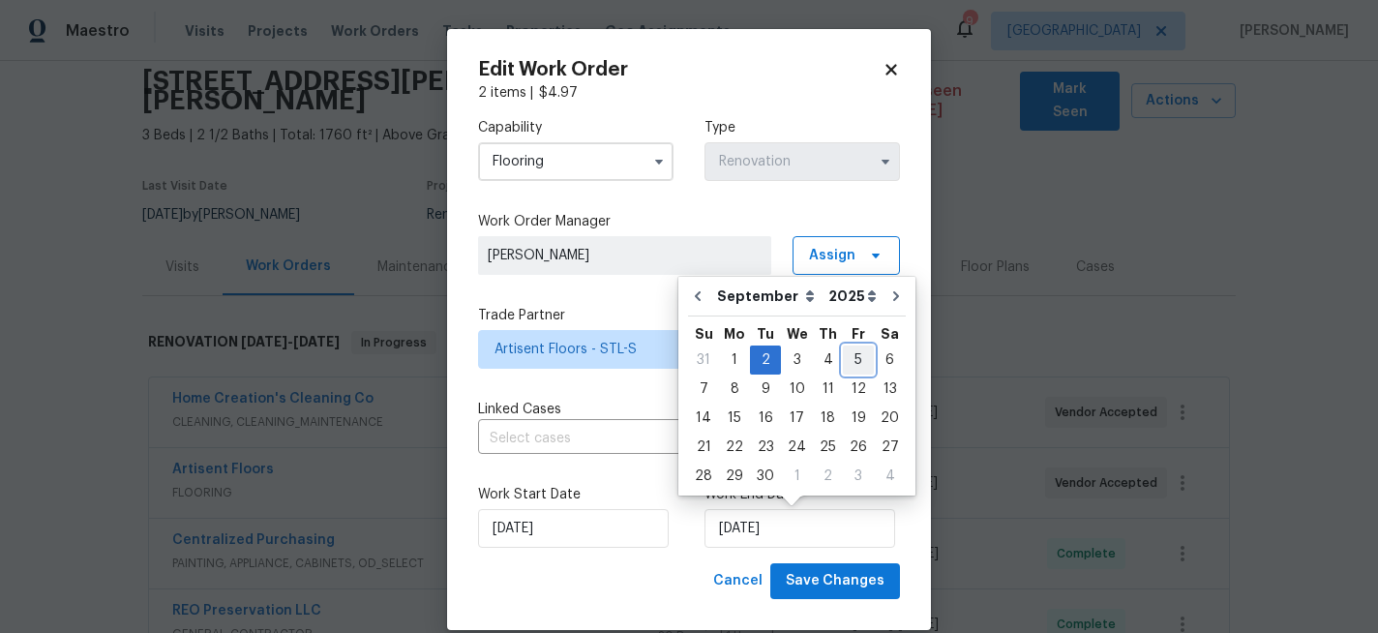
click at [849, 354] on div "5" at bounding box center [858, 359] width 31 height 27
type input "9/5/2025"
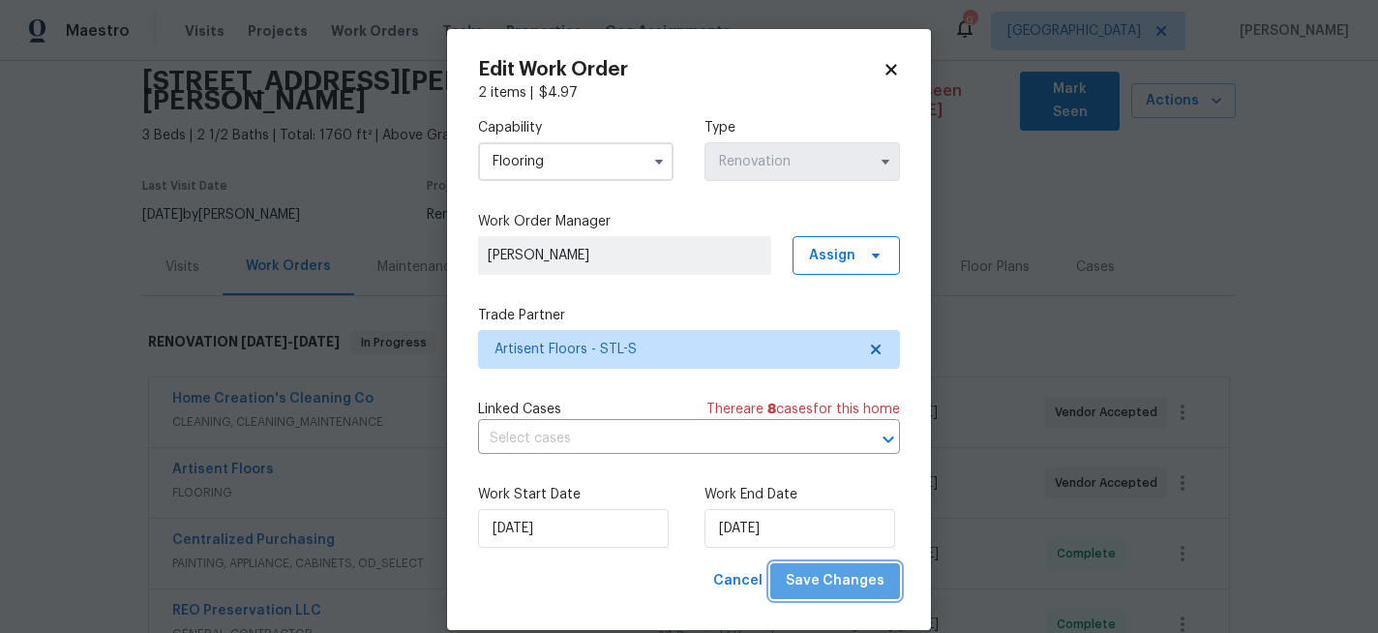
click at [843, 580] on span "Save Changes" at bounding box center [835, 581] width 99 height 24
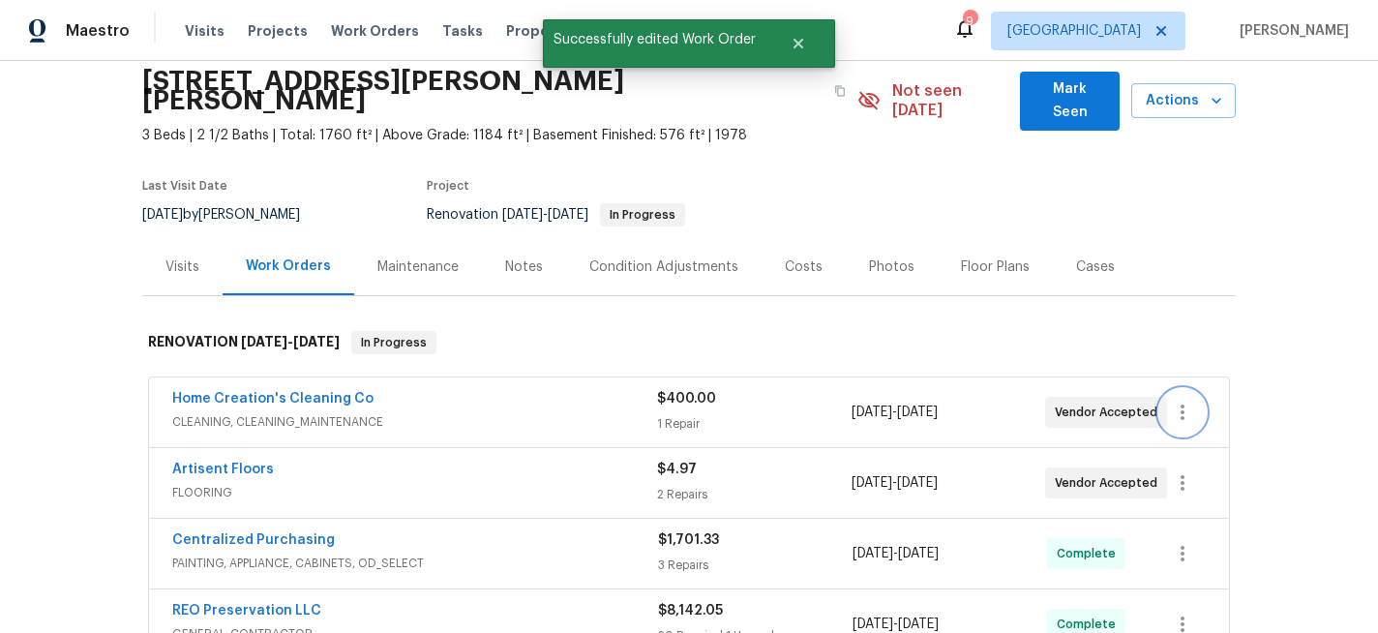
click at [1181, 404] on icon "button" at bounding box center [1183, 411] width 4 height 15
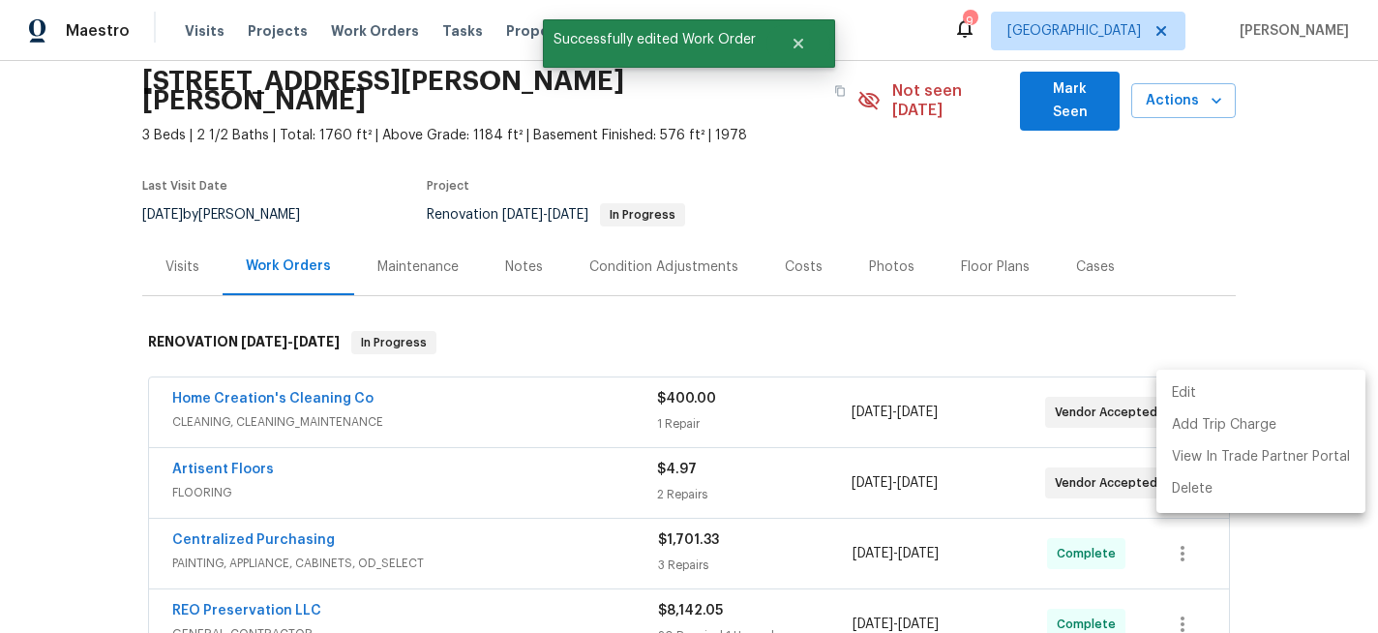
click at [1181, 391] on li "Edit" at bounding box center [1260, 393] width 209 height 32
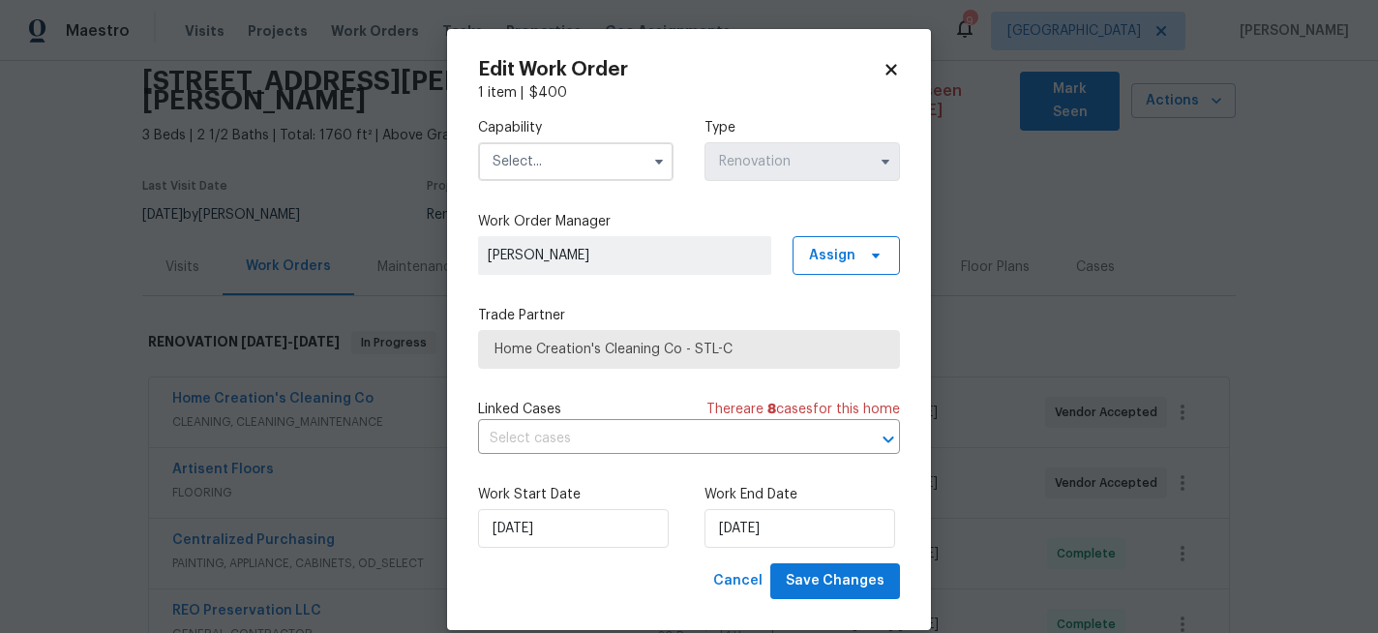
click at [553, 176] on input "text" at bounding box center [575, 161] width 195 height 39
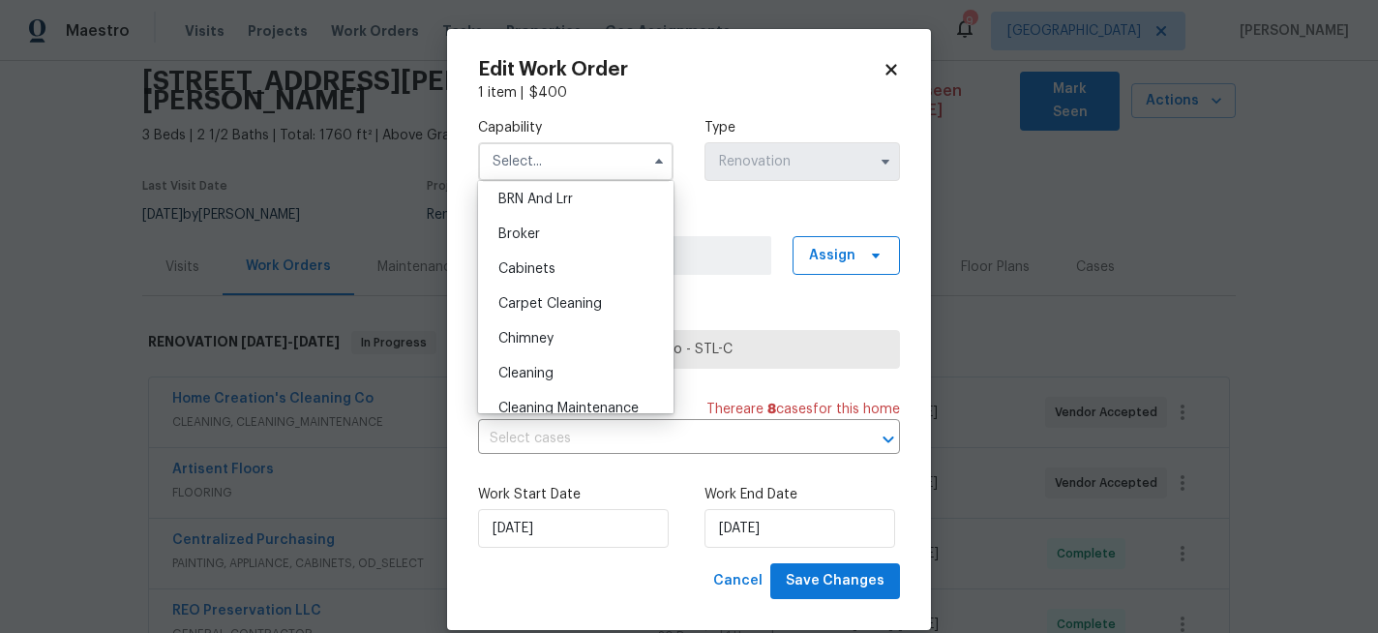
scroll to position [114, 0]
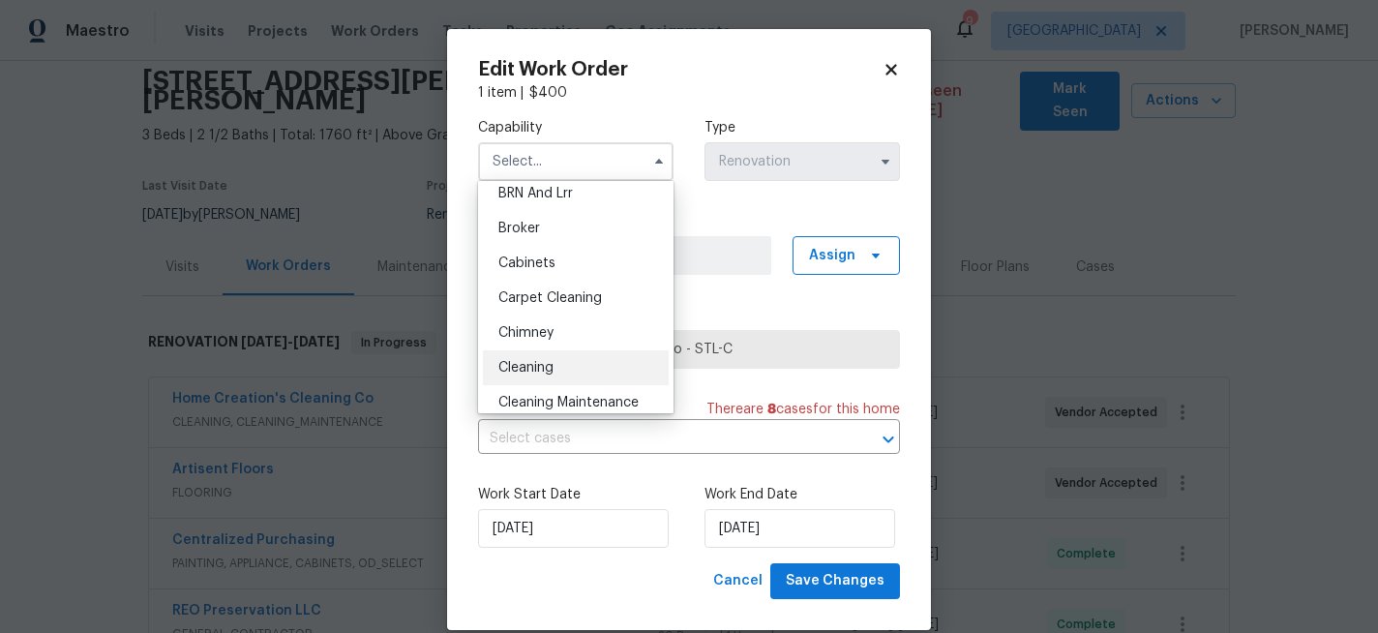
click at [533, 362] on span "Cleaning" at bounding box center [525, 368] width 55 height 14
type input "Cleaning"
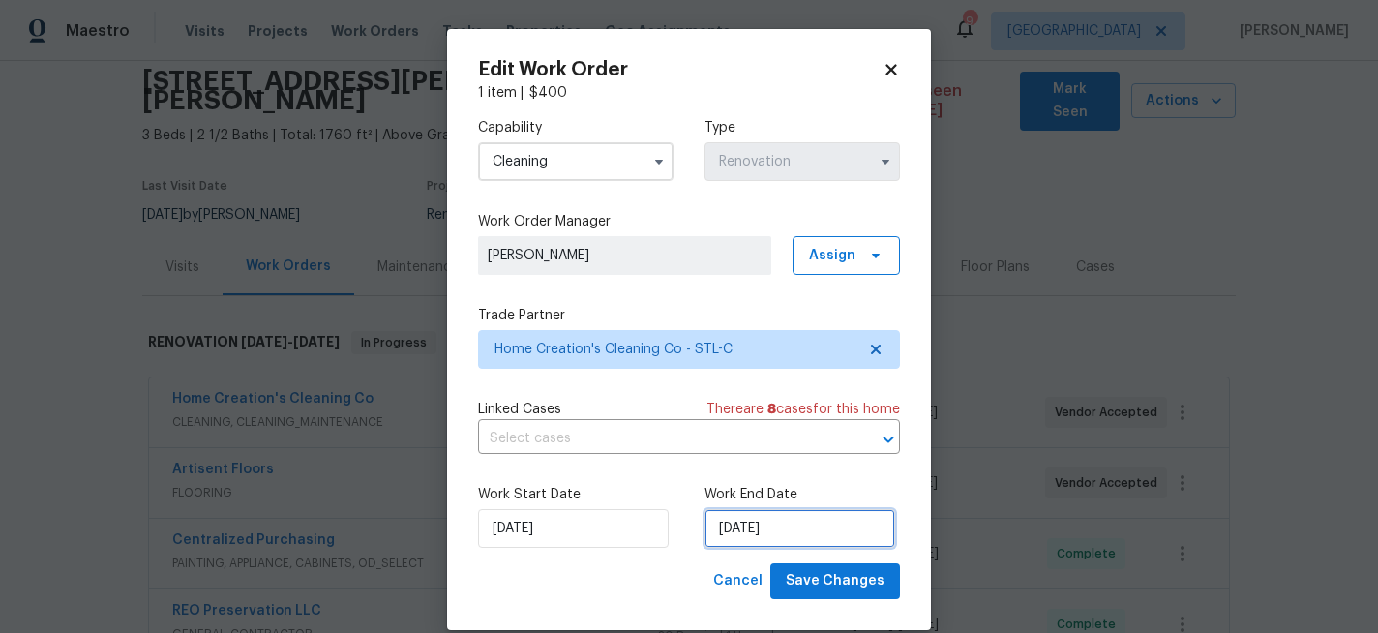
click at [805, 531] on input "9/5/2025" at bounding box center [799, 528] width 191 height 39
select select "8"
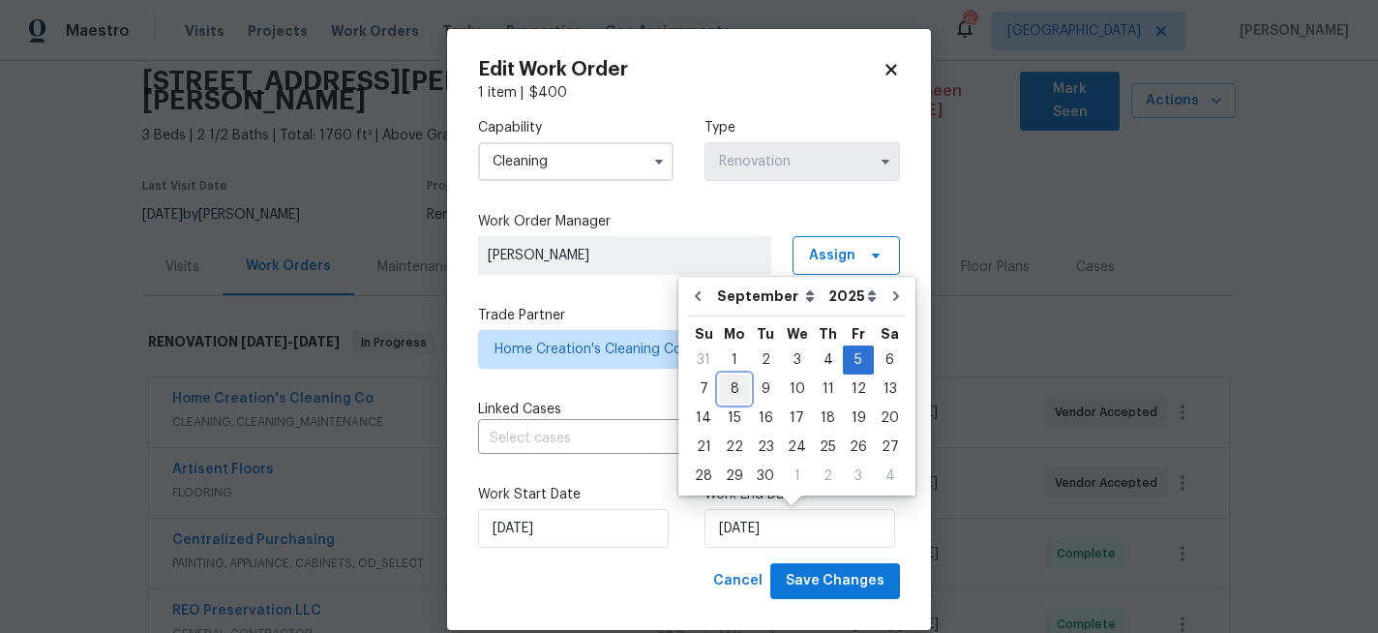
click at [735, 393] on div "8" at bounding box center [734, 388] width 31 height 27
type input "9/8/2025"
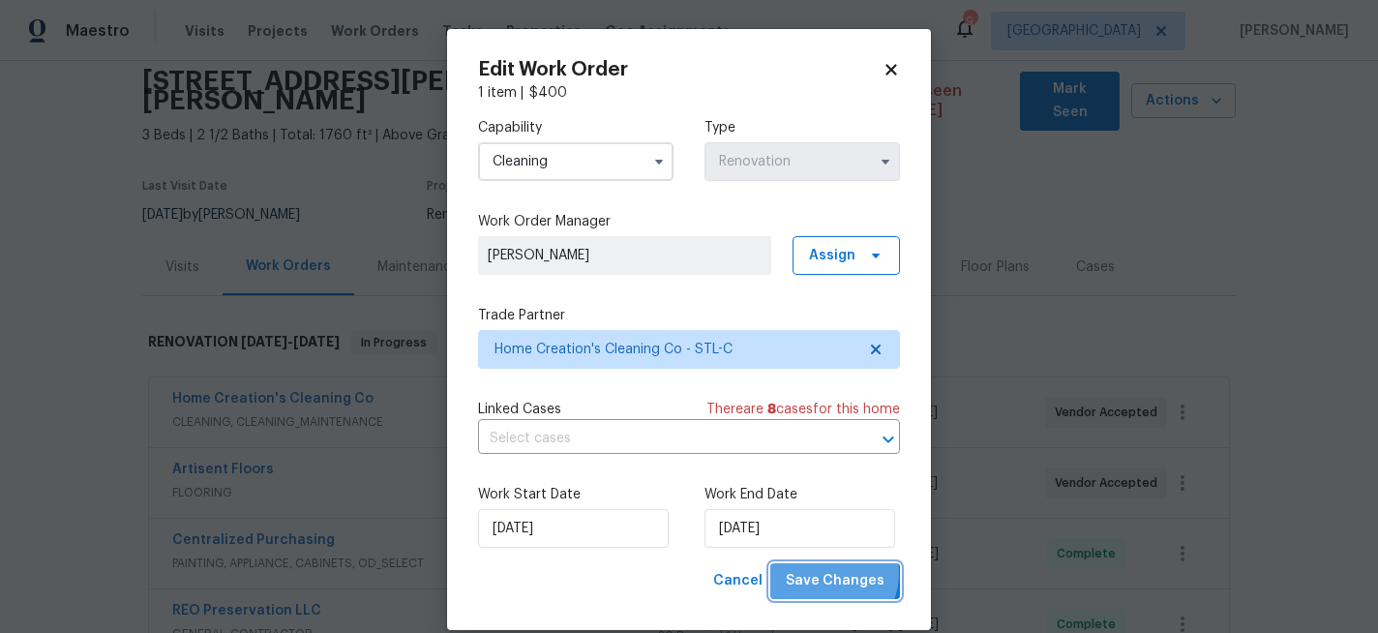
click at [832, 575] on span "Save Changes" at bounding box center [835, 581] width 99 height 24
